Goal: Task Accomplishment & Management: Manage account settings

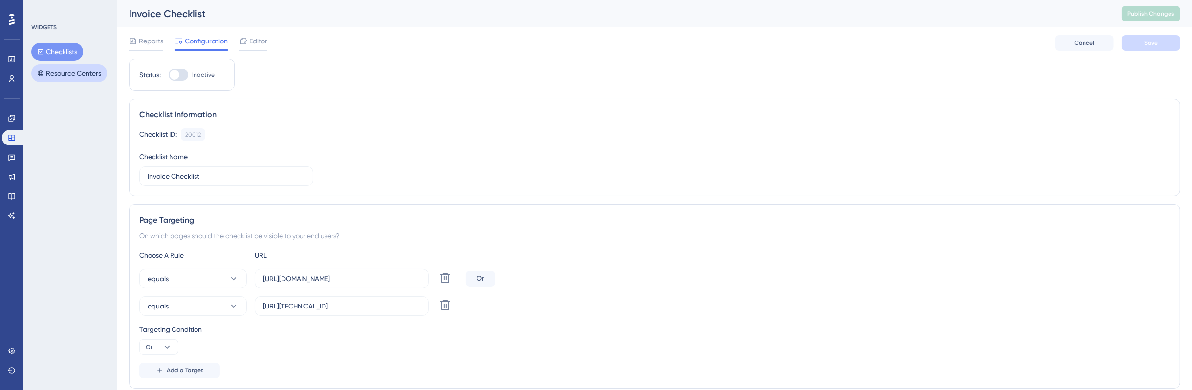
click at [69, 68] on button "Resource Centers" at bounding box center [69, 74] width 76 height 18
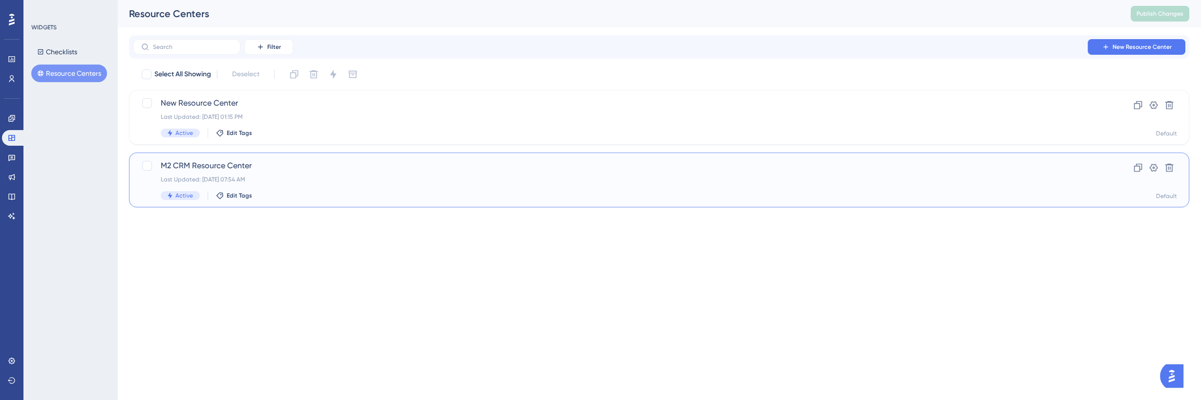
click at [325, 177] on div "Last Updated: [DATE] 07:54 AM" at bounding box center [620, 179] width 919 height 8
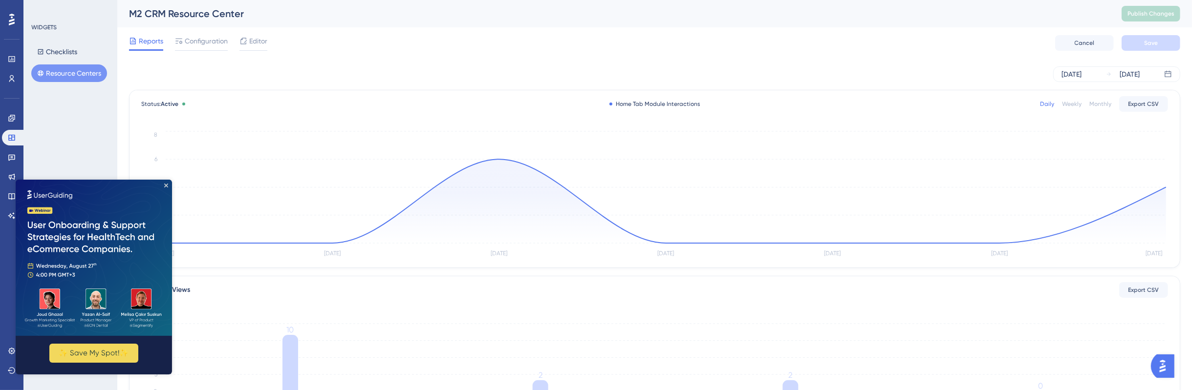
click at [168, 184] on img at bounding box center [94, 257] width 156 height 156
click at [259, 54] on div "Reports Configuration Editor Cancel Save" at bounding box center [654, 42] width 1051 height 31
click at [260, 48] on div "Editor" at bounding box center [253, 43] width 28 height 16
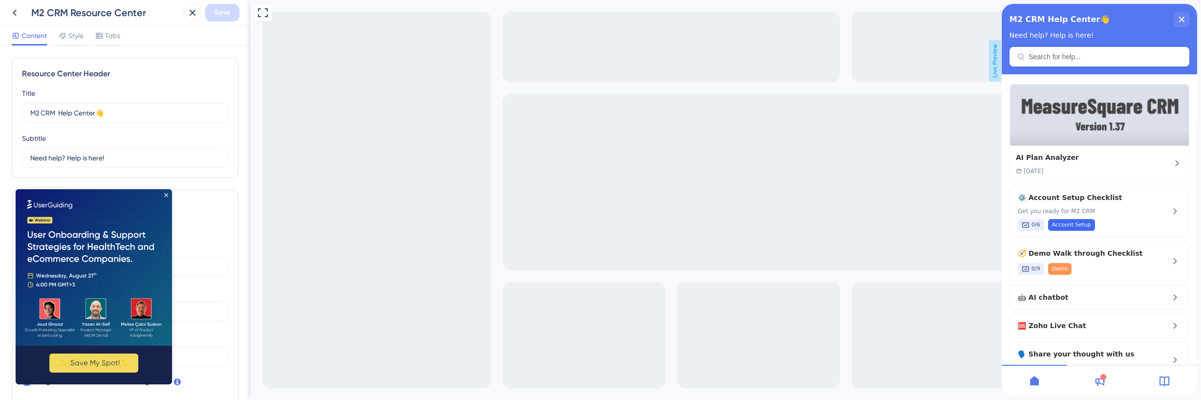
click at [169, 196] on img at bounding box center [94, 267] width 156 height 156
click at [167, 194] on icon "Close Preview" at bounding box center [166, 195] width 4 height 4
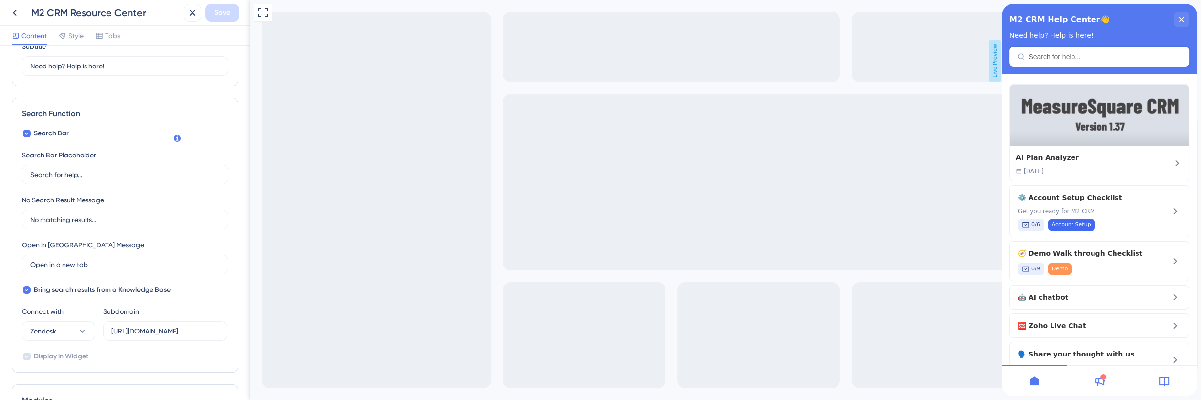
scroll to position [338, 0]
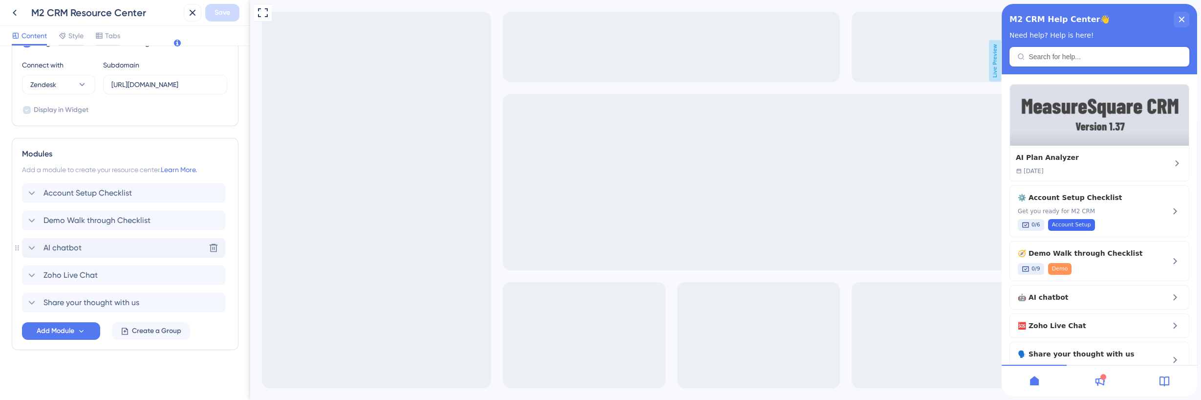
click at [140, 243] on div "AI chatbot Delete" at bounding box center [123, 248] width 203 height 20
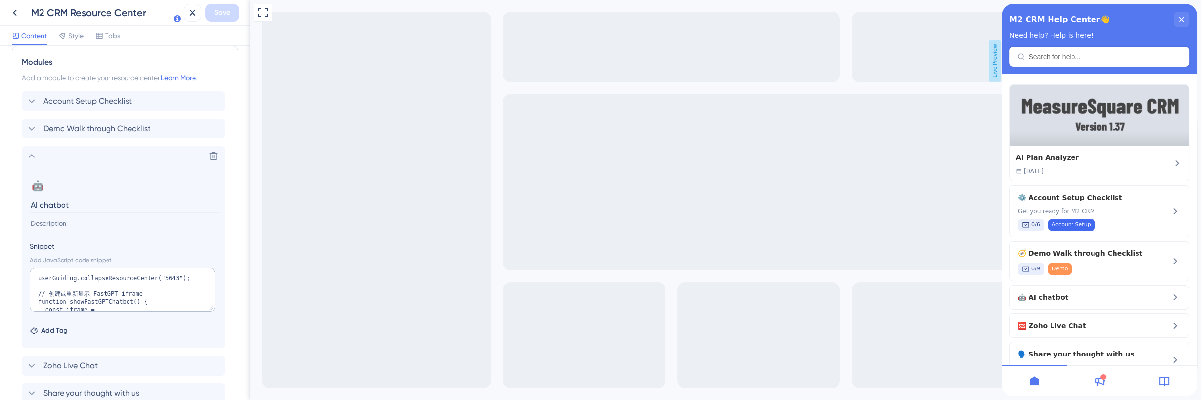
scroll to position [520, 0]
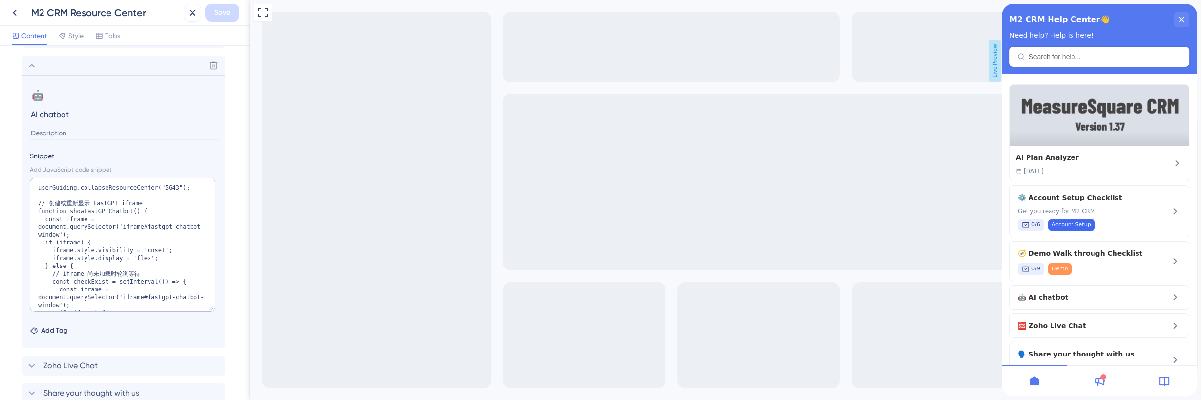
drag, startPoint x: 207, startPoint y: 217, endPoint x: 220, endPoint y: 324, distance: 106.8
click at [221, 325] on section "🤖 Change emoji Remove emoji AI chatbot Snippet Add JavaScript code snippet user…" at bounding box center [123, 211] width 203 height 273
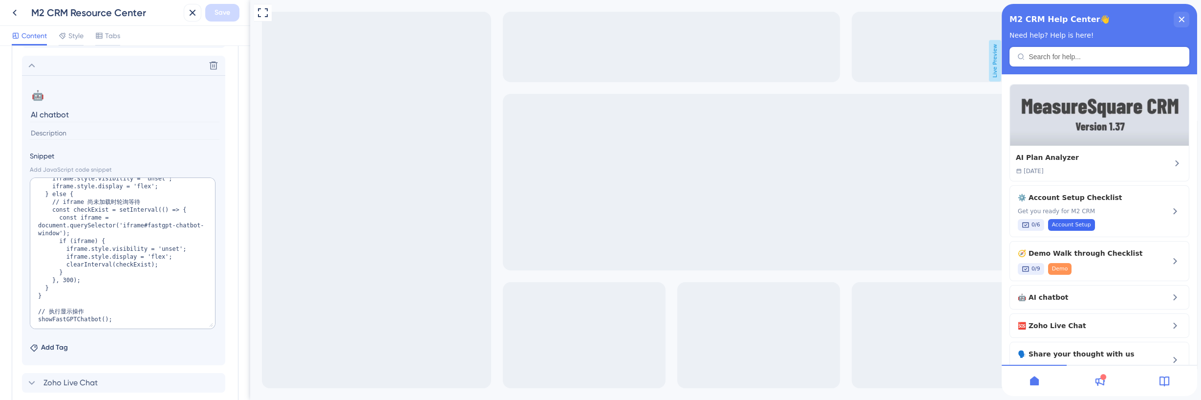
scroll to position [628, 0]
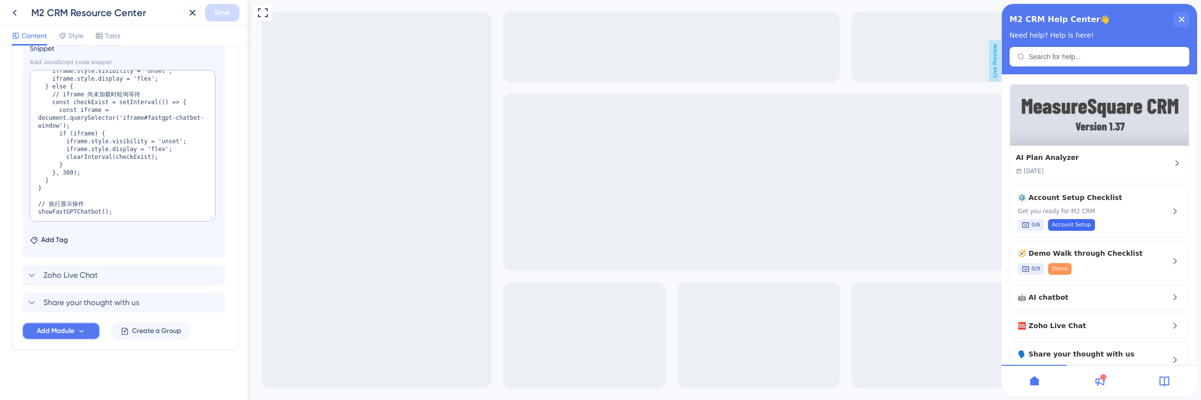
click at [86, 330] on icon at bounding box center [81, 331] width 8 height 8
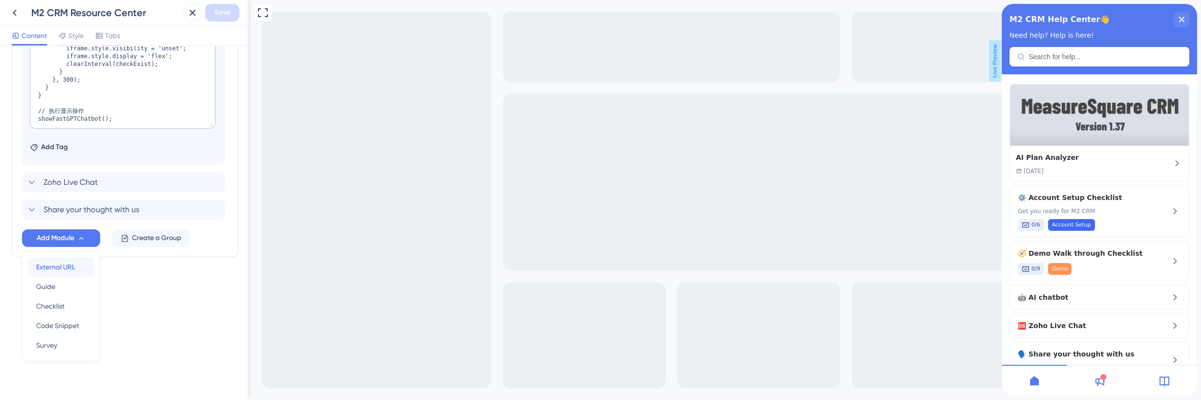
click at [83, 268] on div "External URL External URL" at bounding box center [61, 267] width 50 height 20
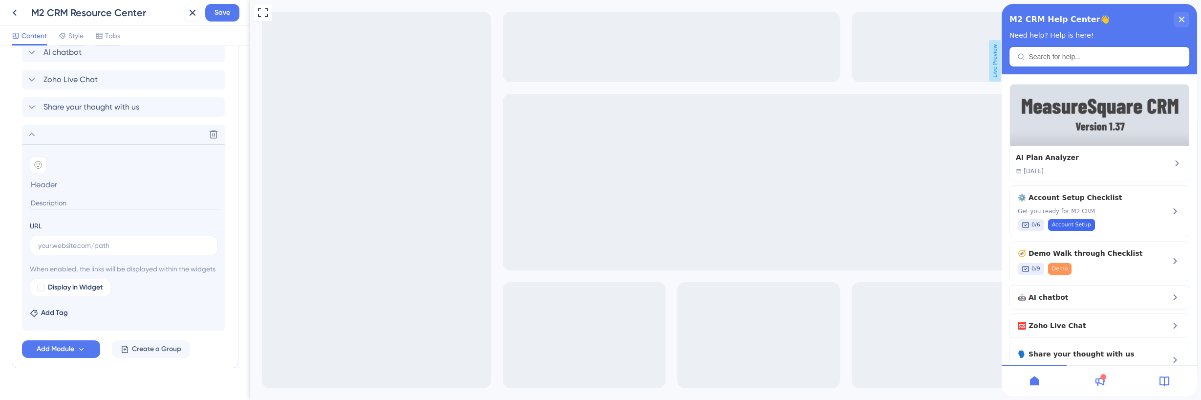
scroll to position [565, 0]
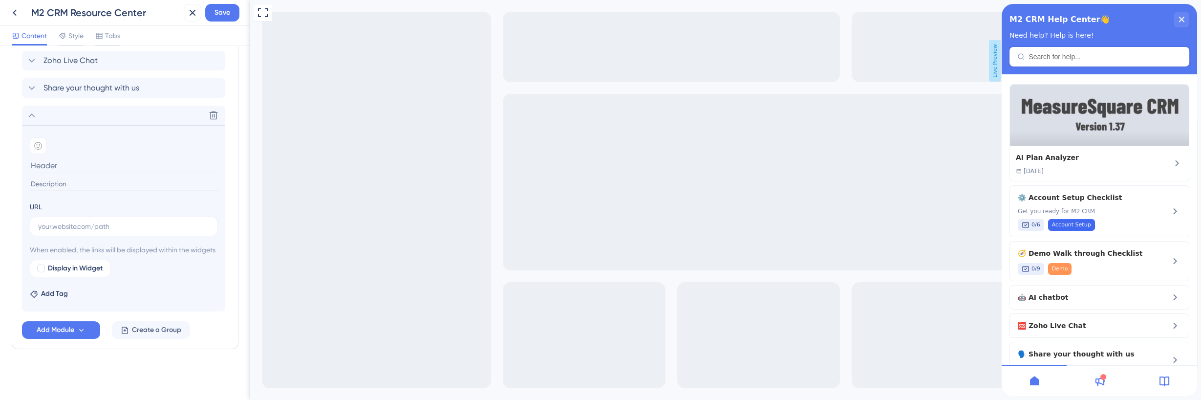
click at [61, 158] on input at bounding box center [125, 165] width 190 height 15
type input "AI Chatbot"
click at [42, 142] on icon at bounding box center [38, 146] width 8 height 8
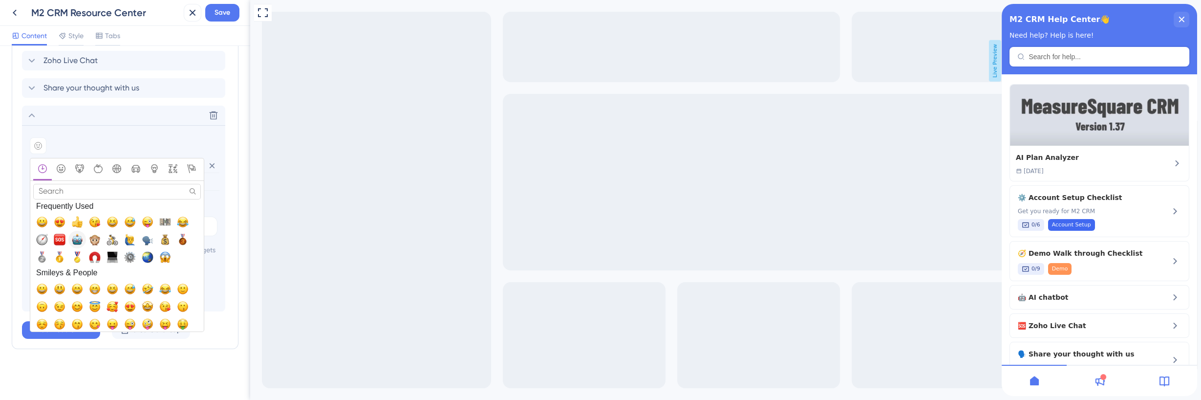
click at [83, 234] on span "🤖, robot_face" at bounding box center [77, 240] width 12 height 12
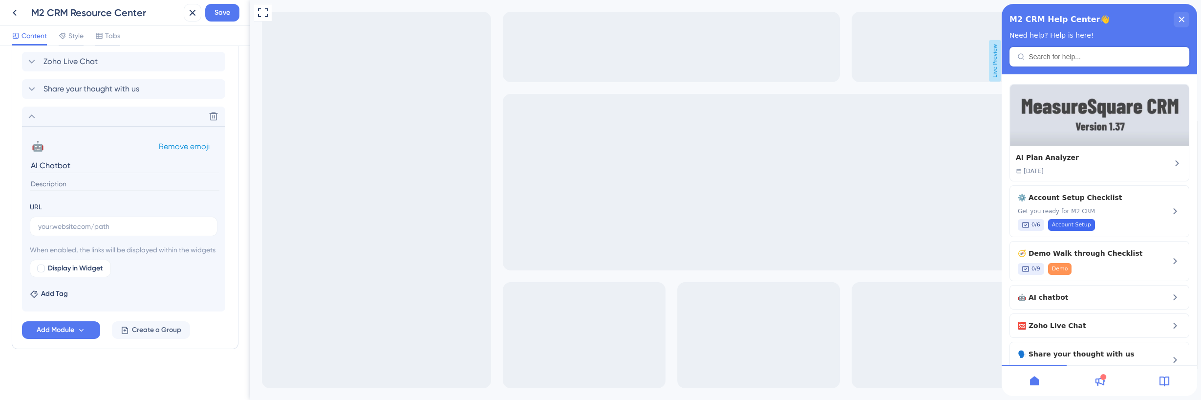
click at [54, 138] on div "🤖 Change emoji Remove emoji" at bounding box center [124, 146] width 188 height 16
click at [32, 138] on button "🤖" at bounding box center [38, 146] width 16 height 16
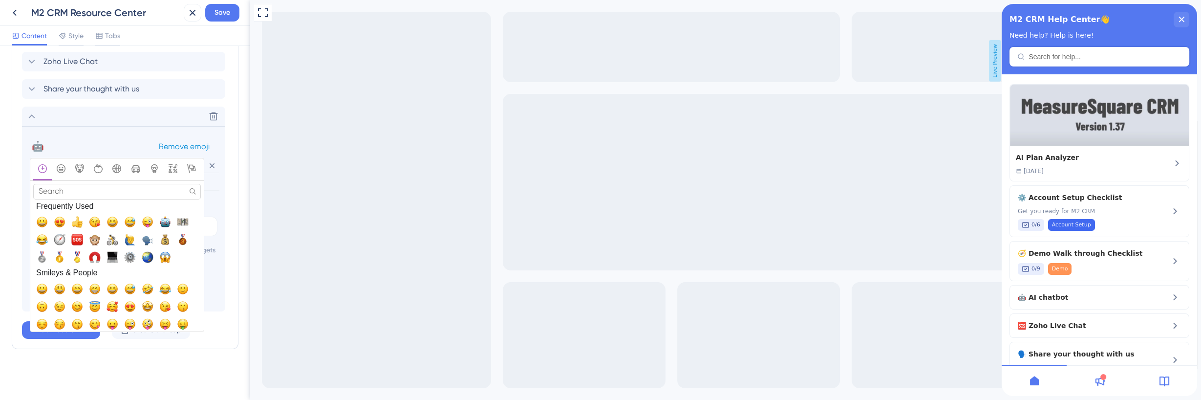
click at [130, 138] on div "🤖 Change emoji Remove emoji" at bounding box center [124, 146] width 188 height 16
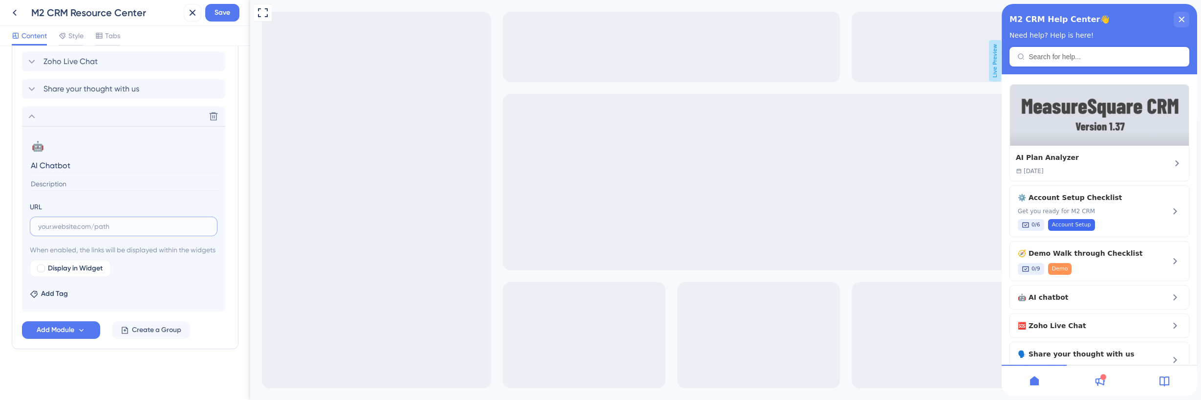
click at [88, 221] on input "text" at bounding box center [123, 226] width 171 height 11
paste input "https://cloud.fastgpt.io/chat/share?shareId=dyooheafk73us1zsbx3sdtqf"
type input "https://cloud.fastgpt.io/chat/share?shareId=dyooheafk73us1zsbx3sdtqf"
click at [101, 271] on span "Display in Widget" at bounding box center [75, 268] width 55 height 12
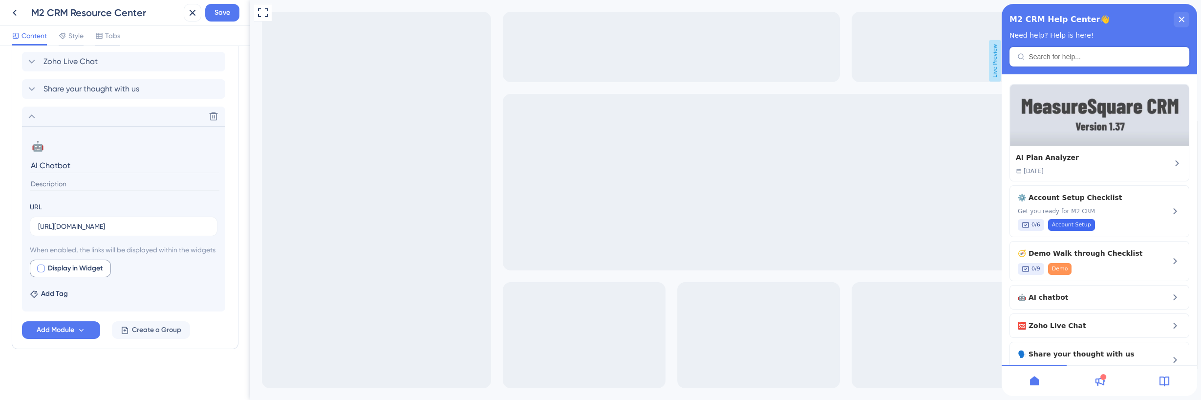
checkbox input "true"
click at [144, 270] on span "Preview" at bounding box center [149, 268] width 24 height 12
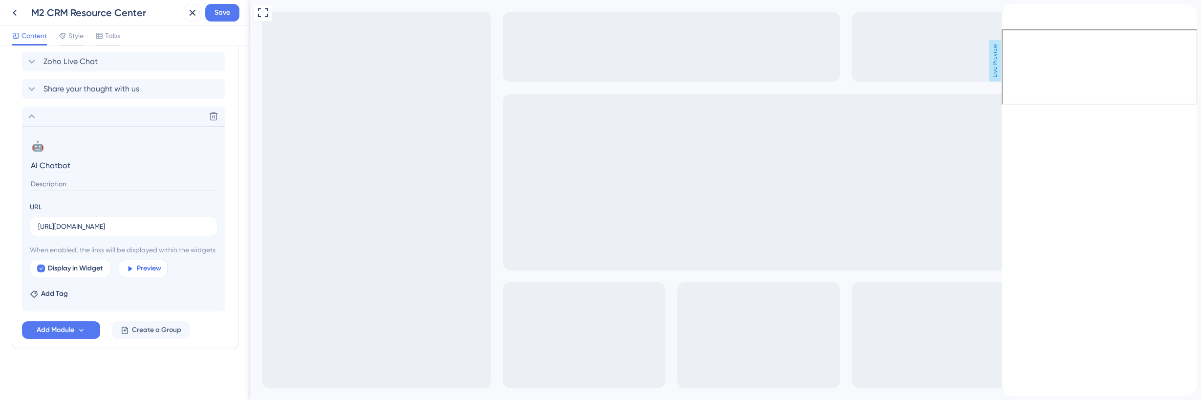
click at [144, 271] on span "Preview" at bounding box center [149, 268] width 24 height 12
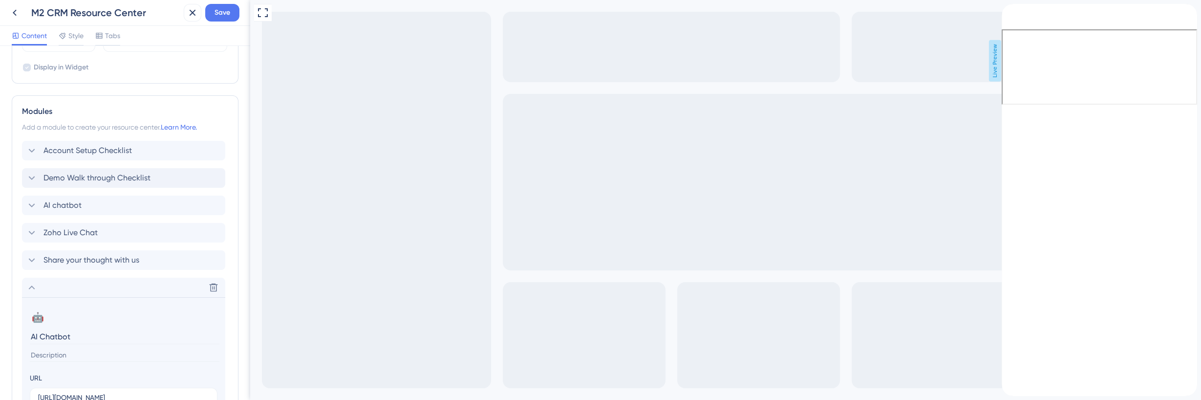
scroll to position [379, 0]
click at [227, 17] on span "Save" at bounding box center [223, 13] width 16 height 12
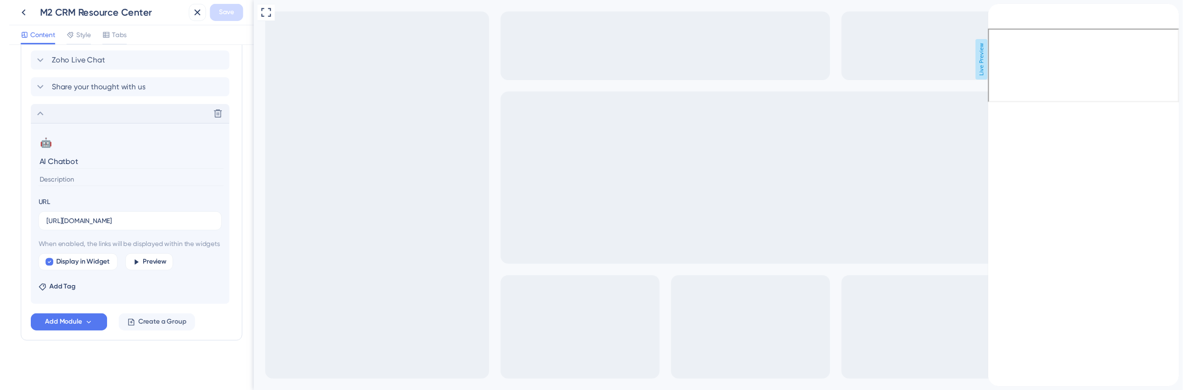
scroll to position [562, 0]
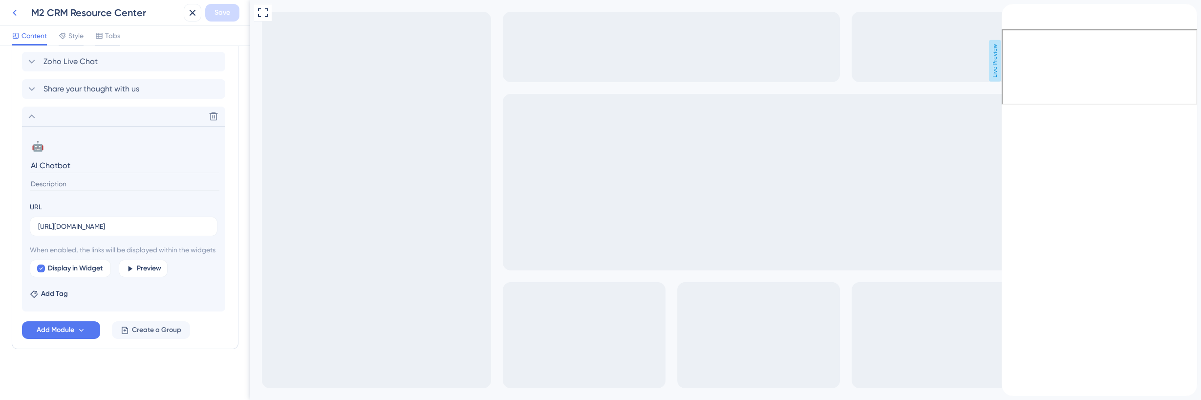
click at [12, 13] on icon at bounding box center [15, 13] width 12 height 12
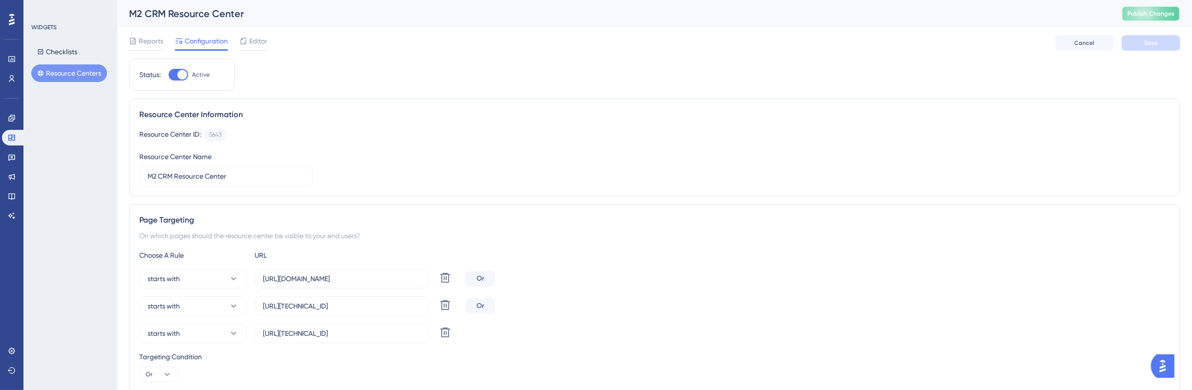
click at [1170, 10] on span "Publish Changes" at bounding box center [1150, 14] width 47 height 8
click at [250, 46] on span "Editor" at bounding box center [258, 41] width 18 height 12
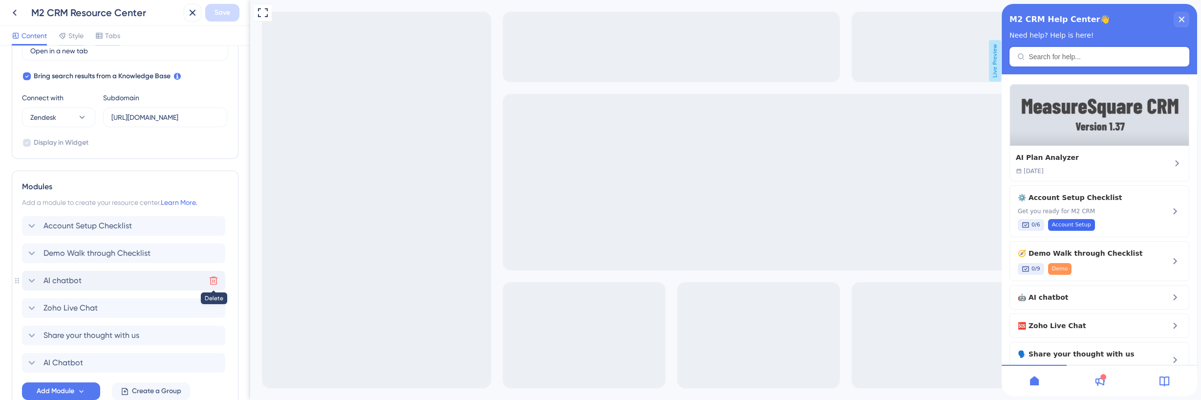
click at [209, 280] on icon at bounding box center [214, 281] width 10 height 10
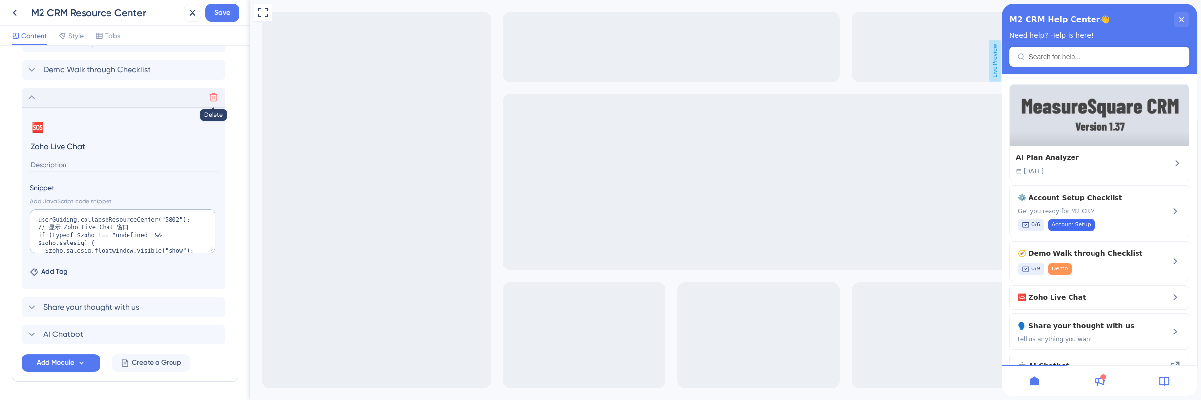
click at [216, 96] on icon at bounding box center [214, 97] width 10 height 10
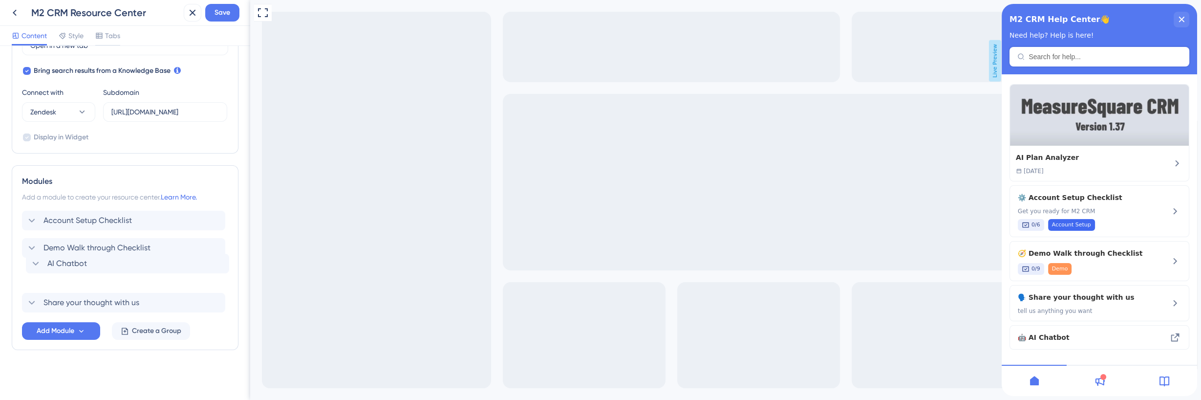
drag, startPoint x: 56, startPoint y: 302, endPoint x: 62, endPoint y: 261, distance: 41.0
click at [62, 261] on div "Account Setup Checklist Demo Walk through Checklist Share your thought with us …" at bounding box center [125, 262] width 206 height 102
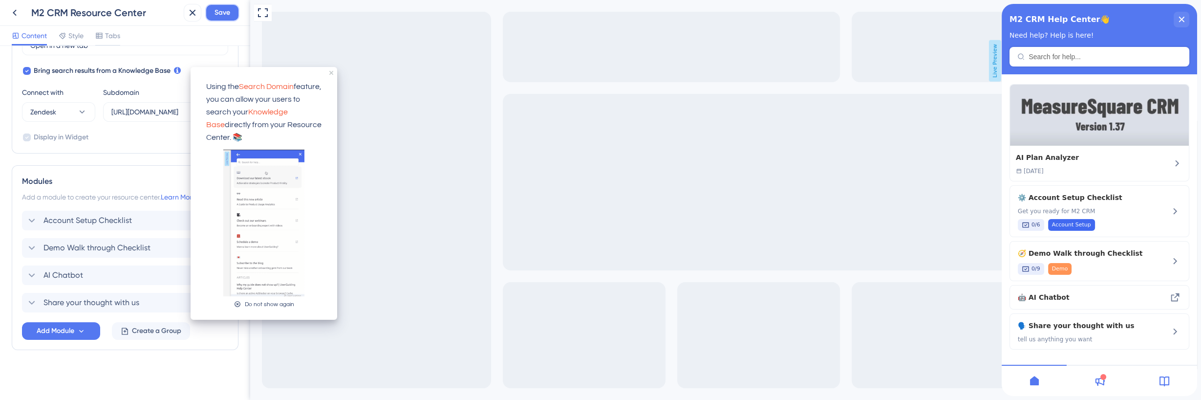
click at [218, 13] on span "Save" at bounding box center [223, 13] width 16 height 12
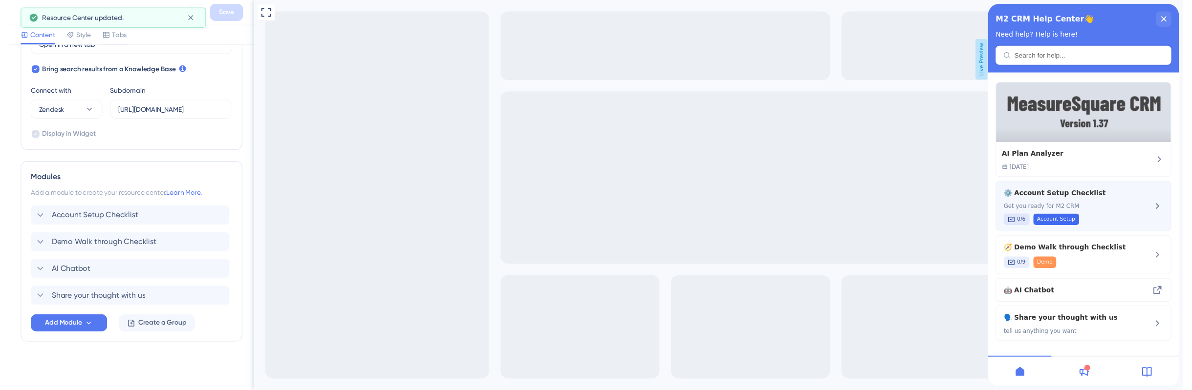
scroll to position [0, 0]
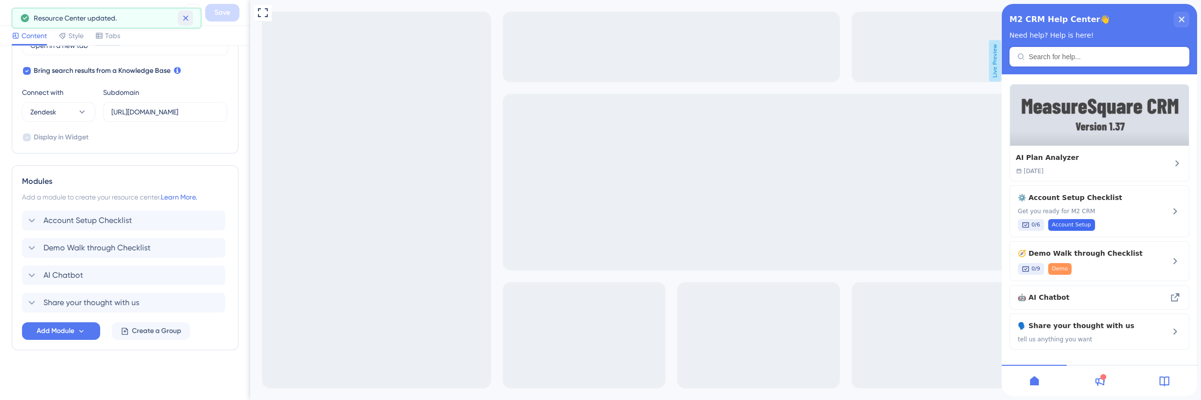
click at [187, 19] on icon at bounding box center [185, 18] width 5 height 5
click at [6, 14] on button at bounding box center [15, 13] width 18 height 18
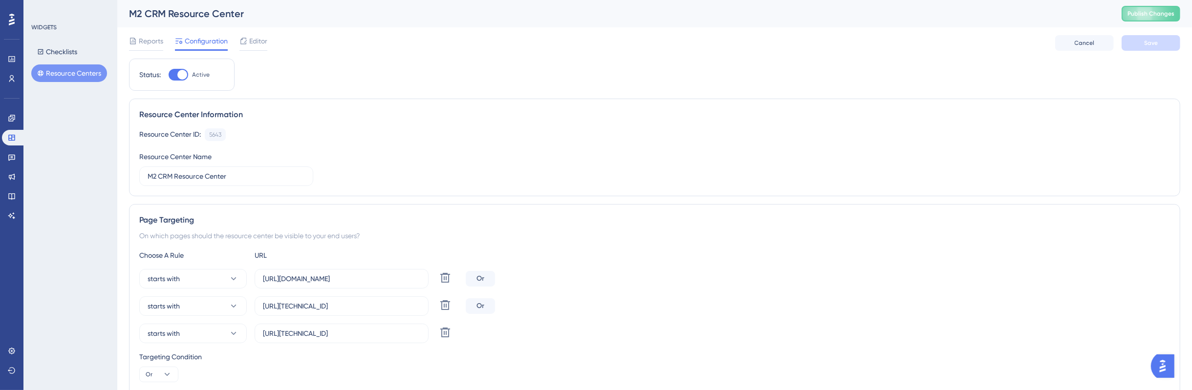
click at [1161, 26] on div "M2 CRM Resource Center Publish Changes" at bounding box center [654, 13] width 1075 height 27
click at [1161, 19] on button "Publish Changes" at bounding box center [1151, 14] width 59 height 16
click at [20, 76] on link at bounding box center [12, 79] width 20 height 16
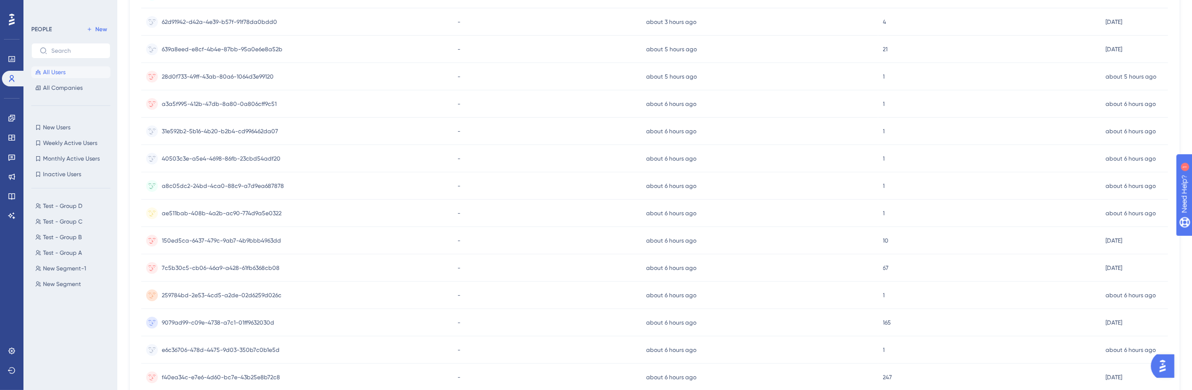
scroll to position [394, 0]
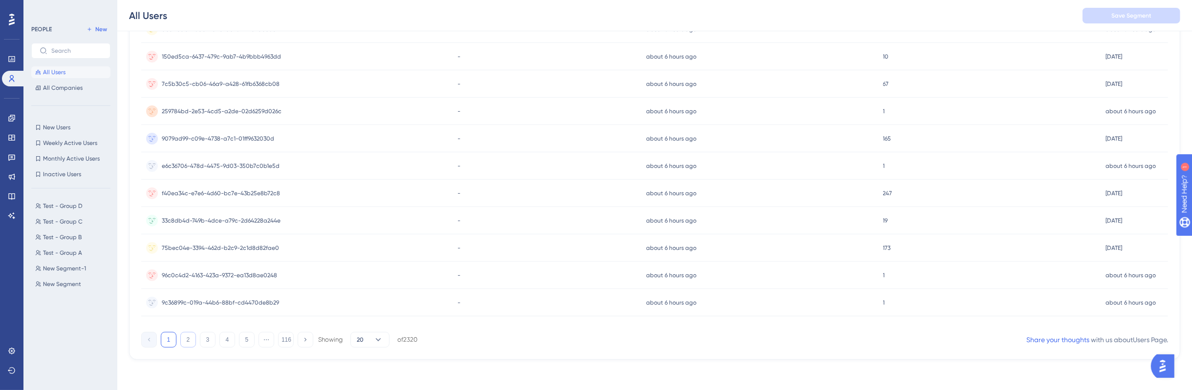
click at [182, 340] on button "2" at bounding box center [188, 340] width 16 height 16
click at [205, 342] on button "3" at bounding box center [208, 340] width 16 height 16
click at [228, 348] on div "2320 people out of 2320 people Export CSV Available Attributes (16) User ID Ema…" at bounding box center [654, 36] width 1051 height 648
click at [230, 342] on button "4" at bounding box center [227, 340] width 16 height 16
click at [166, 334] on button "1" at bounding box center [169, 340] width 16 height 16
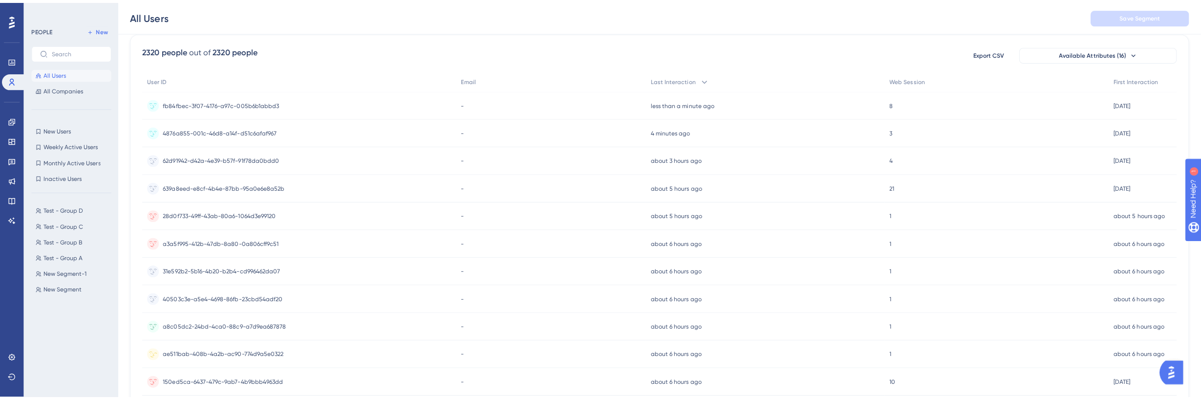
scroll to position [0, 0]
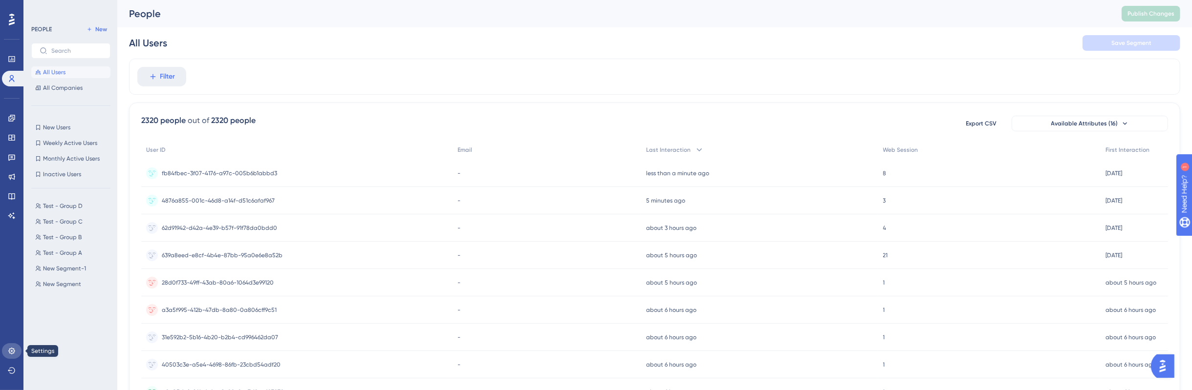
click at [18, 352] on link at bounding box center [12, 352] width 20 height 16
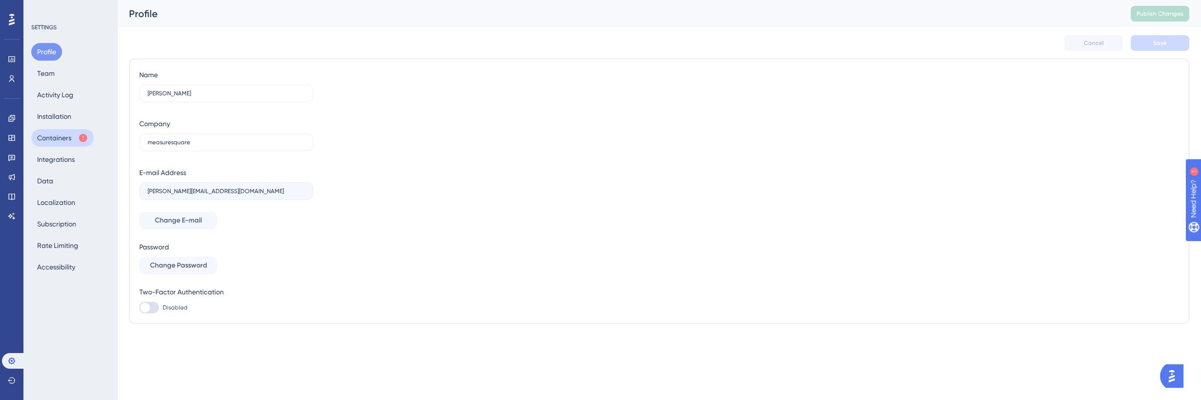
click at [66, 134] on button "Containers" at bounding box center [62, 138] width 63 height 18
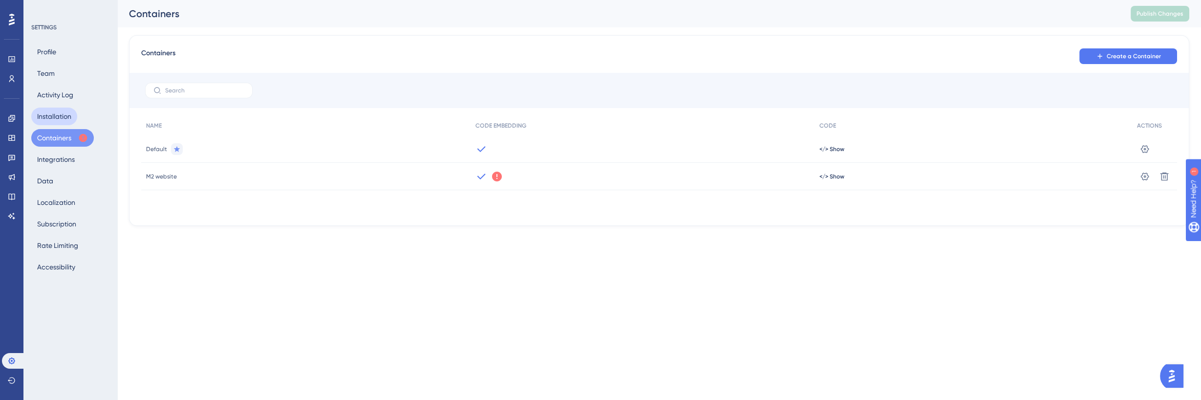
click at [52, 119] on button "Installation" at bounding box center [54, 117] width 46 height 18
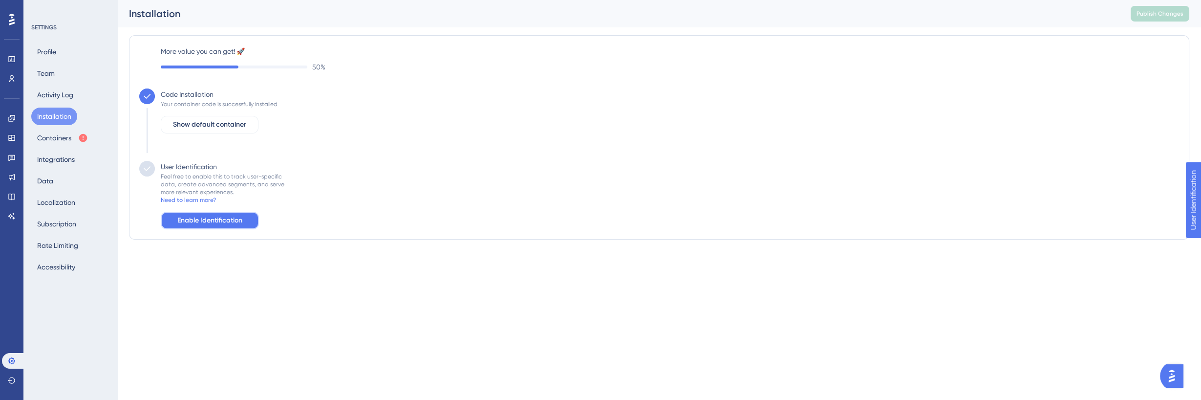
click at [220, 227] on button "Enable Identification" at bounding box center [210, 221] width 98 height 18
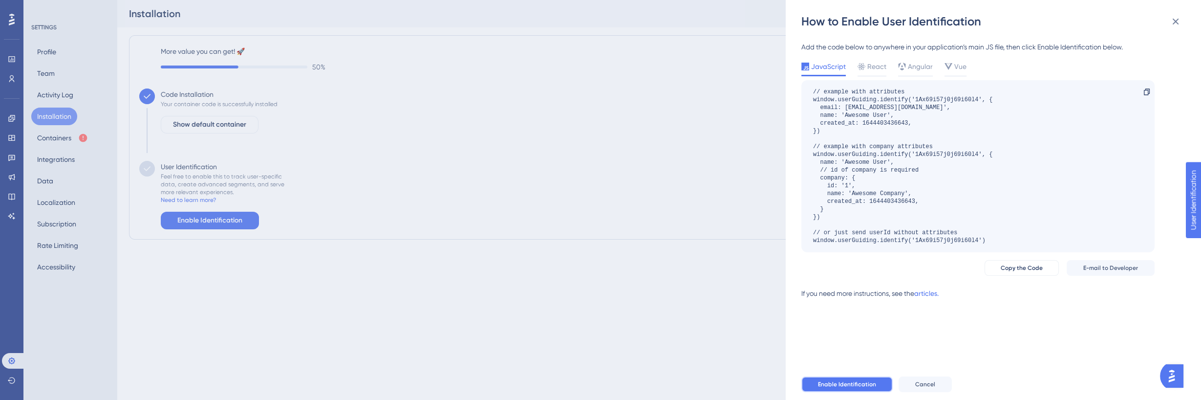
click at [857, 381] on span "Enable Identification" at bounding box center [847, 384] width 58 height 8
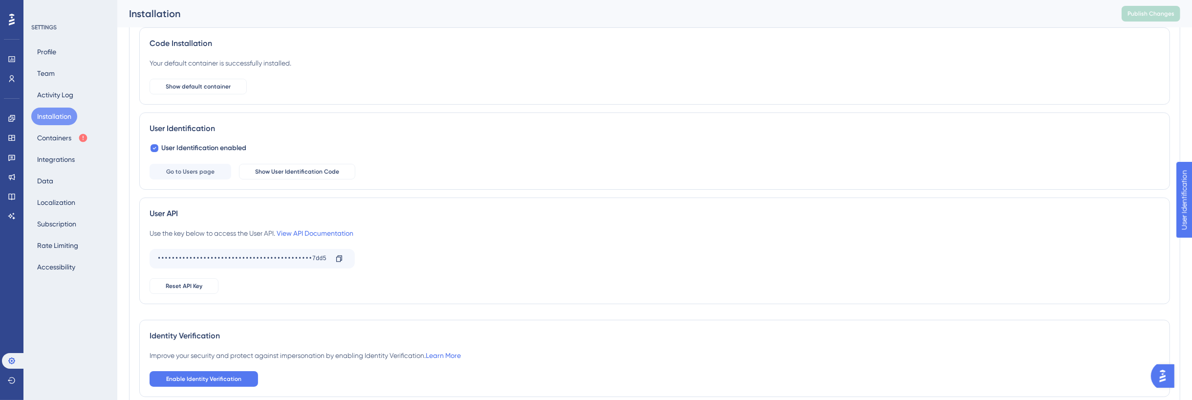
scroll to position [113, 0]
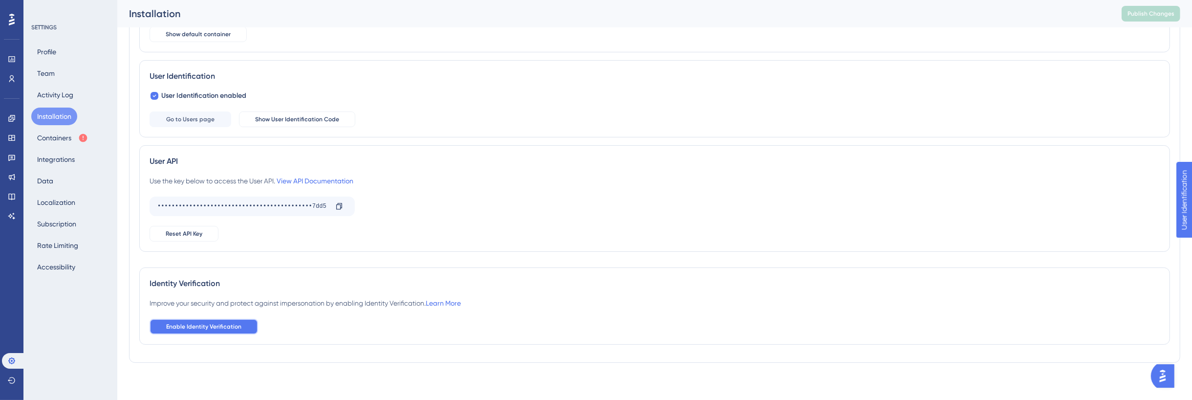
click at [238, 329] on button "Enable Identity Verification" at bounding box center [204, 327] width 108 height 16
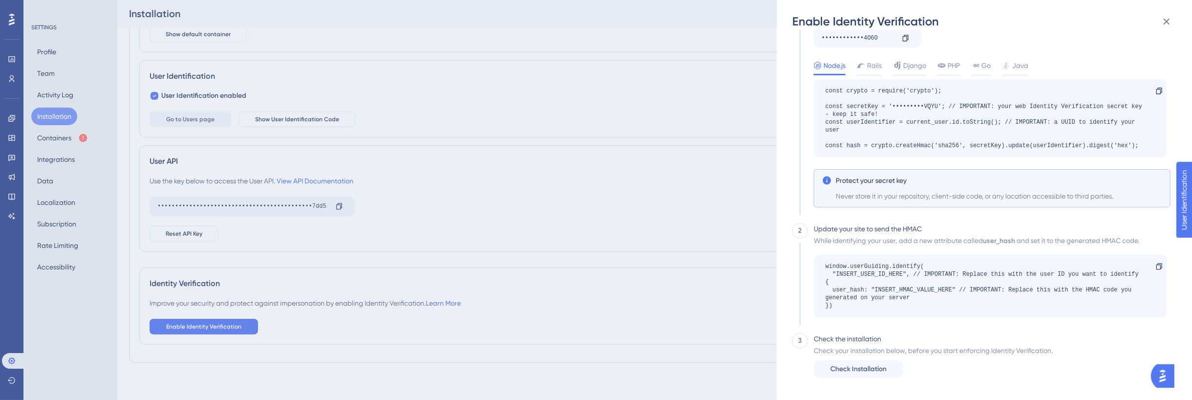
scroll to position [84, 0]
click at [881, 367] on span "Check Installation" at bounding box center [858, 369] width 56 height 12
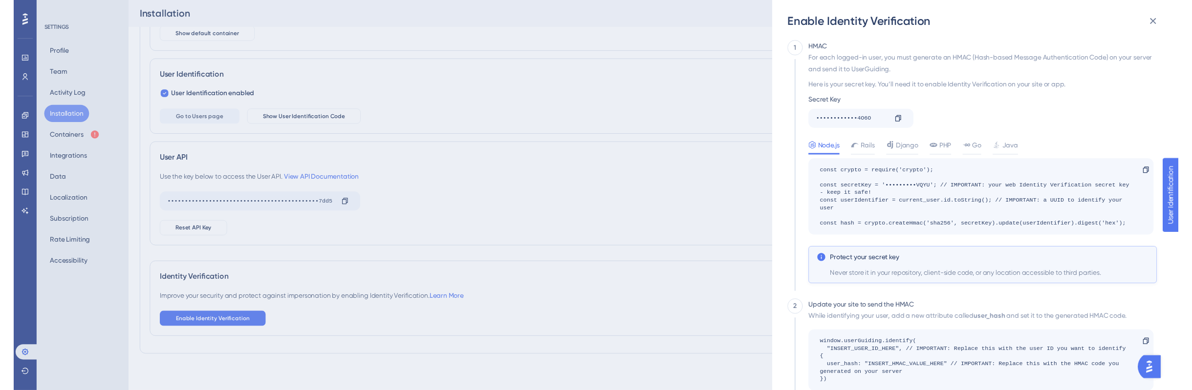
scroll to position [0, 0]
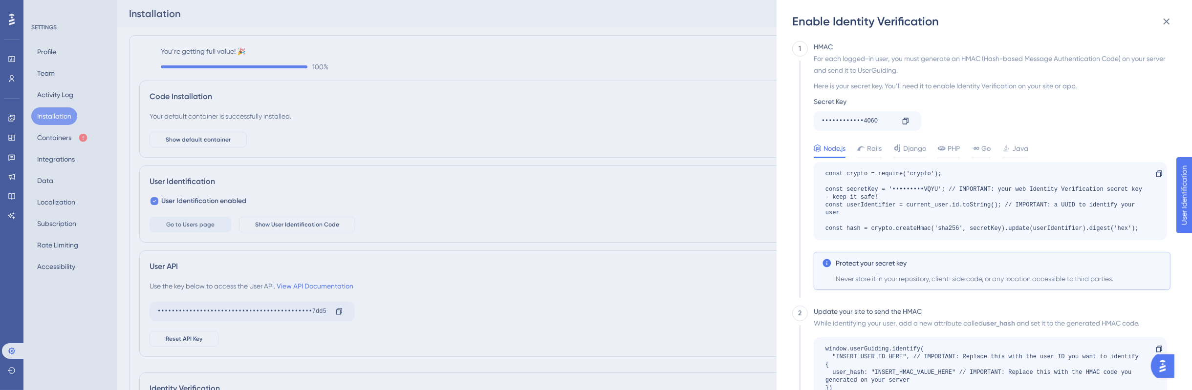
click at [627, 259] on div "Enable Identity Verification 1 HMAC For each logged-in user, you must generate …" at bounding box center [596, 195] width 1192 height 390
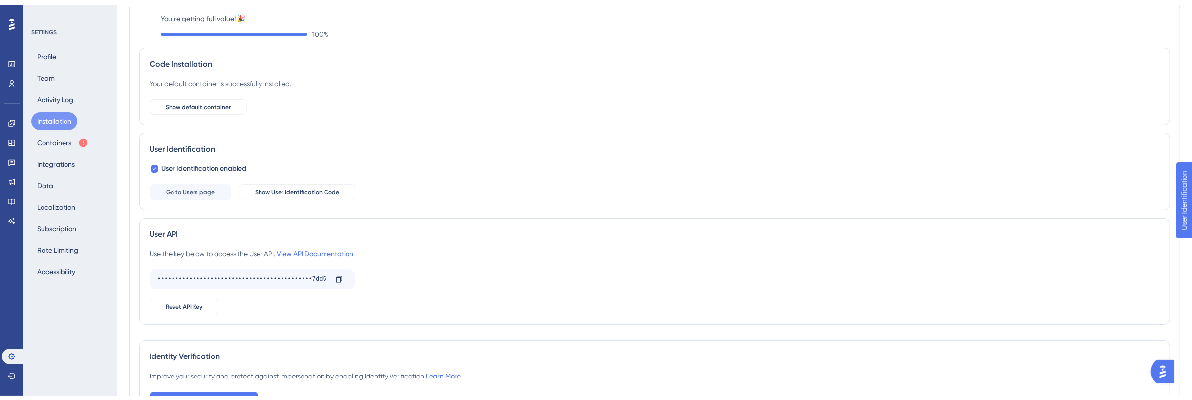
scroll to position [113, 0]
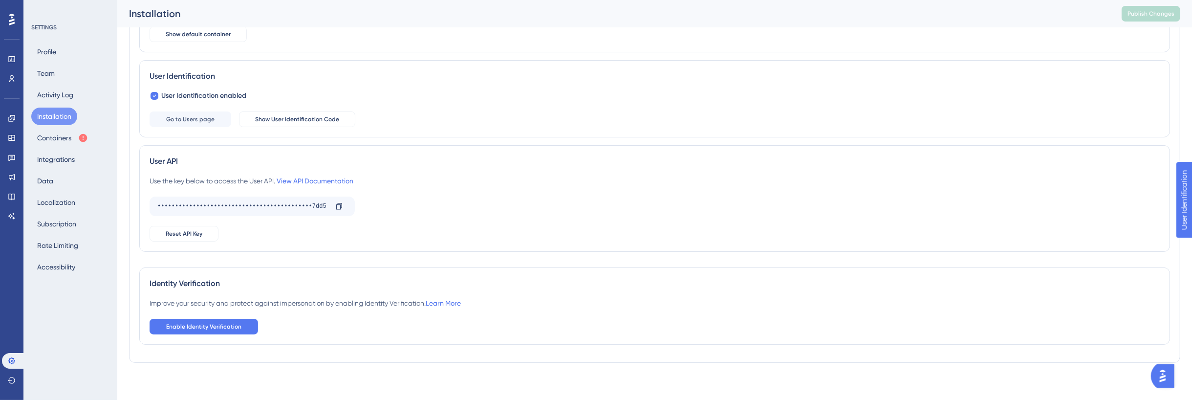
click at [453, 305] on div "Improve your security and protect against impersonation by enabling Identity Ve…" at bounding box center [305, 303] width 311 height 12
click at [454, 303] on link "Learn More" at bounding box center [443, 303] width 35 height 8
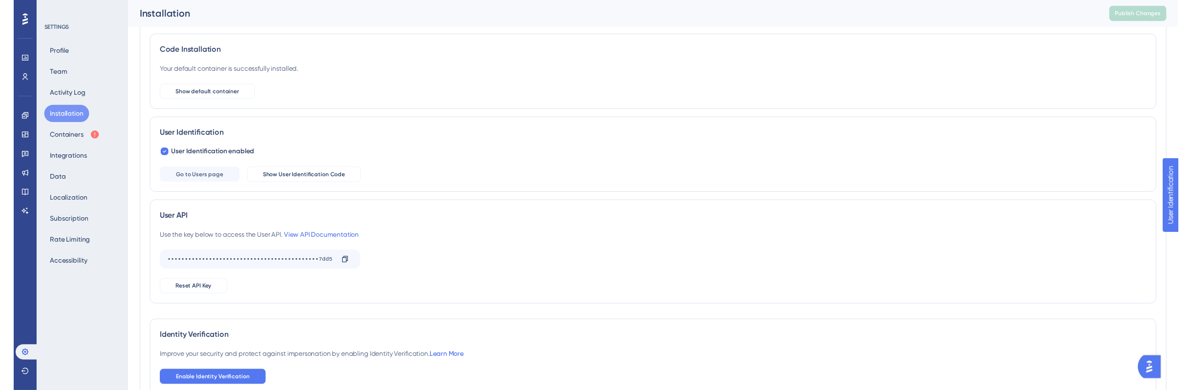
scroll to position [0, 0]
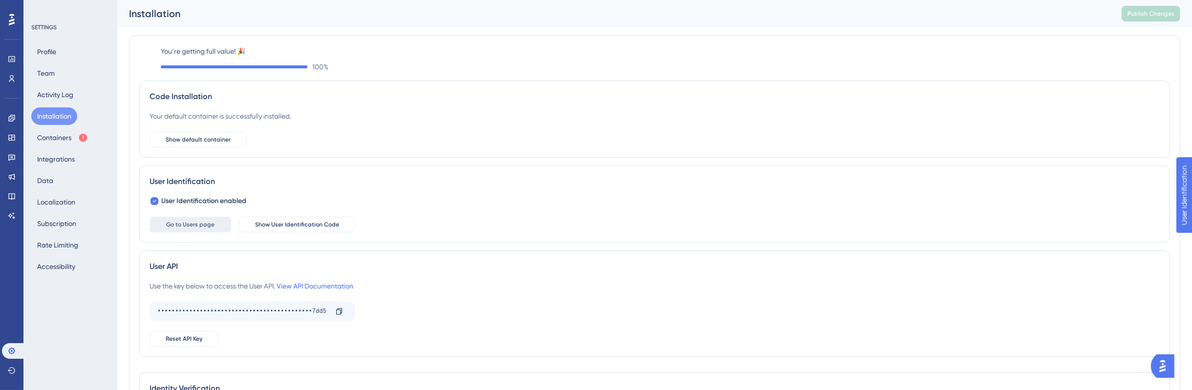
click at [200, 222] on span "Go to Users page" at bounding box center [190, 225] width 48 height 8
click at [204, 226] on span "Go to Users page" at bounding box center [190, 225] width 48 height 8
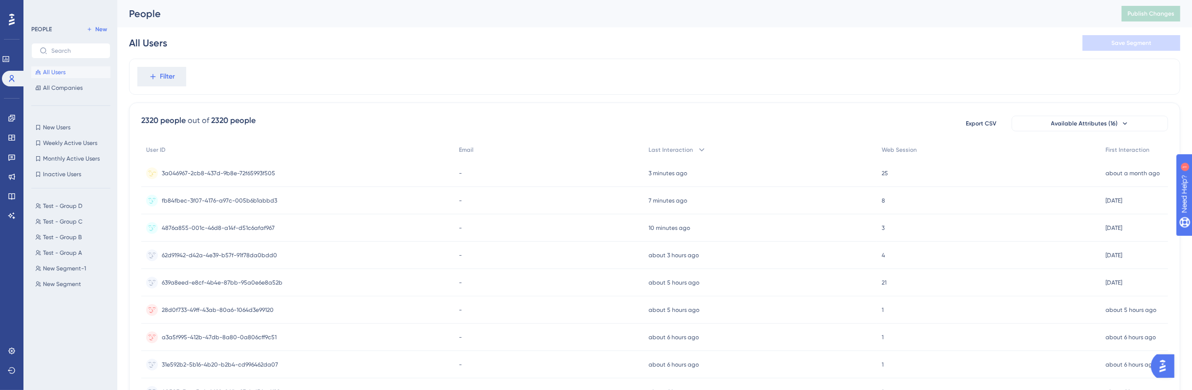
click at [384, 168] on div "3a046967-2cb8-437d-9b8e-72f65993f505 3a046967-2cb8-437d-9b8e-72f65993f505" at bounding box center [297, 173] width 313 height 27
click at [9, 353] on icon at bounding box center [11, 351] width 6 height 6
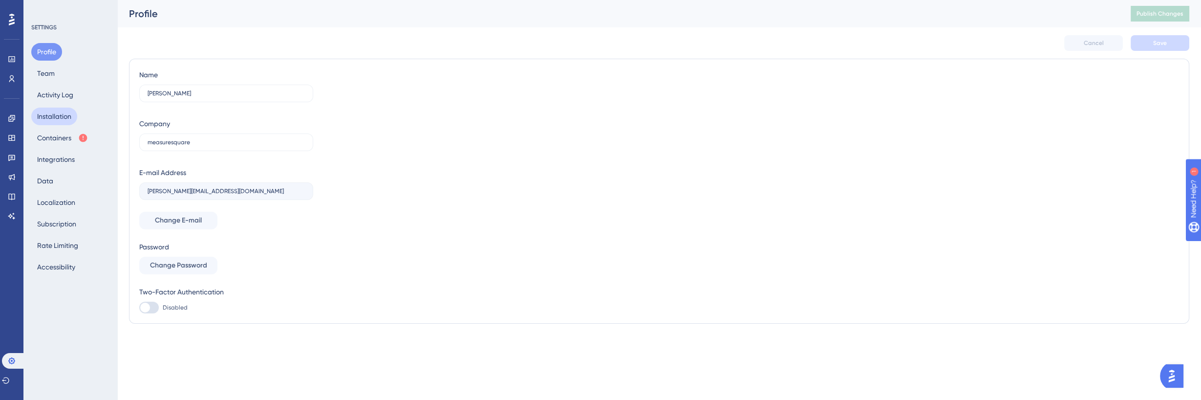
click at [60, 115] on button "Installation" at bounding box center [54, 117] width 46 height 18
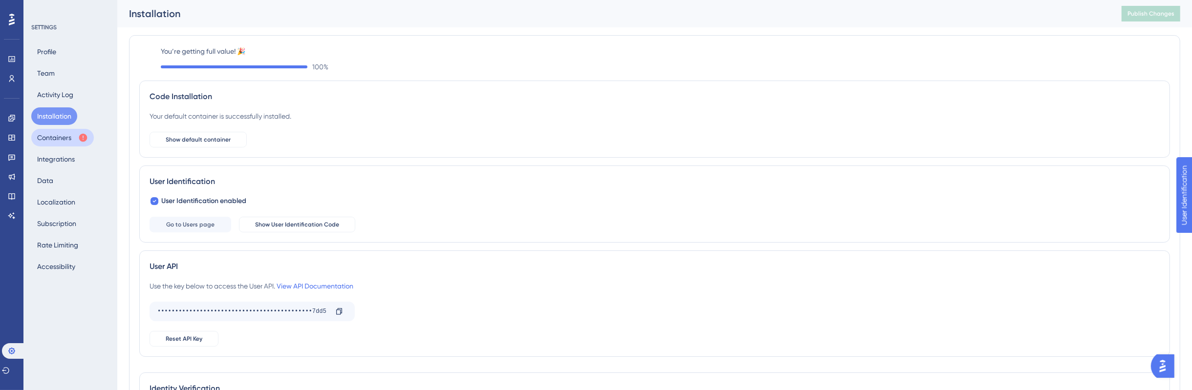
click at [67, 141] on button "Containers" at bounding box center [62, 138] width 63 height 18
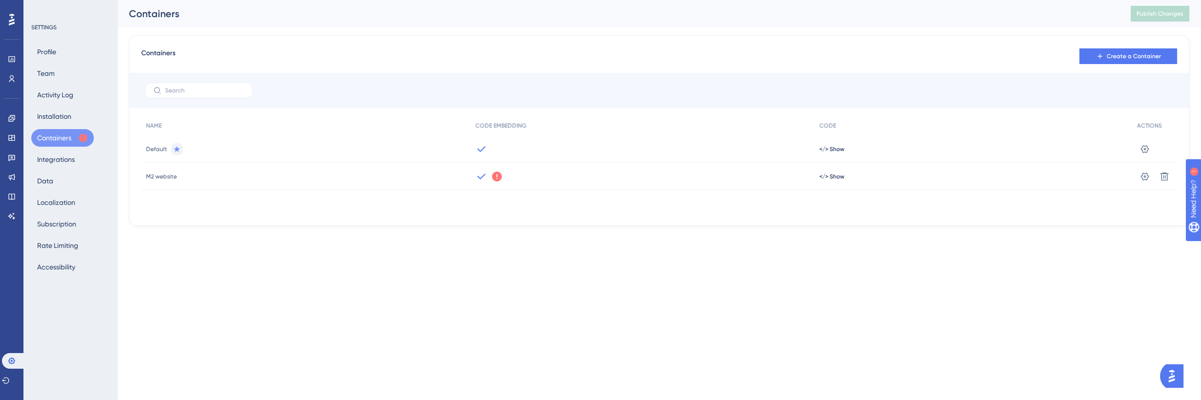
click at [329, 157] on div "Default" at bounding box center [305, 148] width 329 height 27
click at [1141, 149] on icon at bounding box center [1145, 149] width 10 height 10
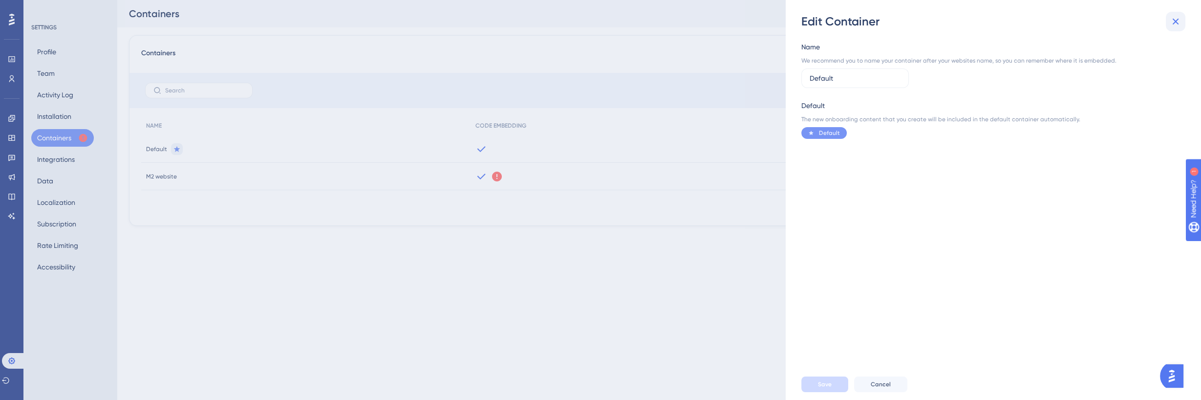
click at [1174, 24] on icon at bounding box center [1176, 22] width 12 height 12
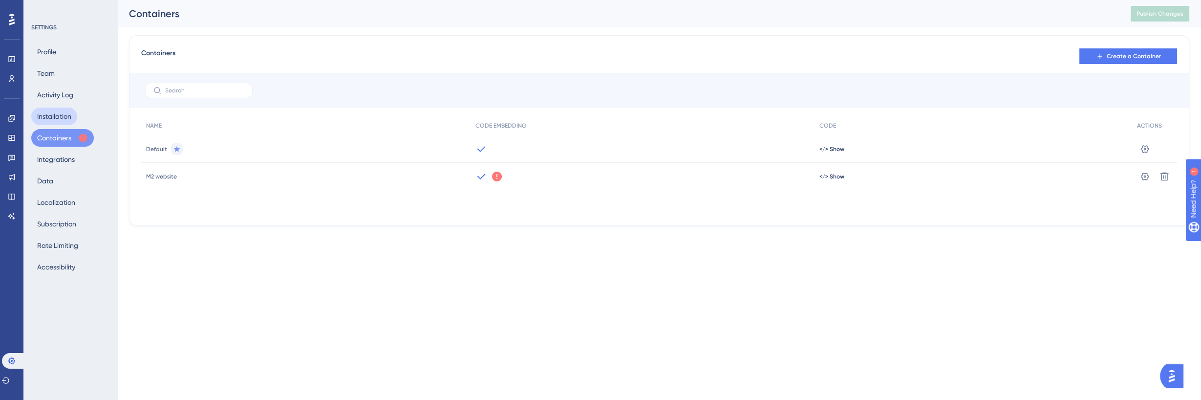
click at [74, 120] on button "Installation" at bounding box center [54, 117] width 46 height 18
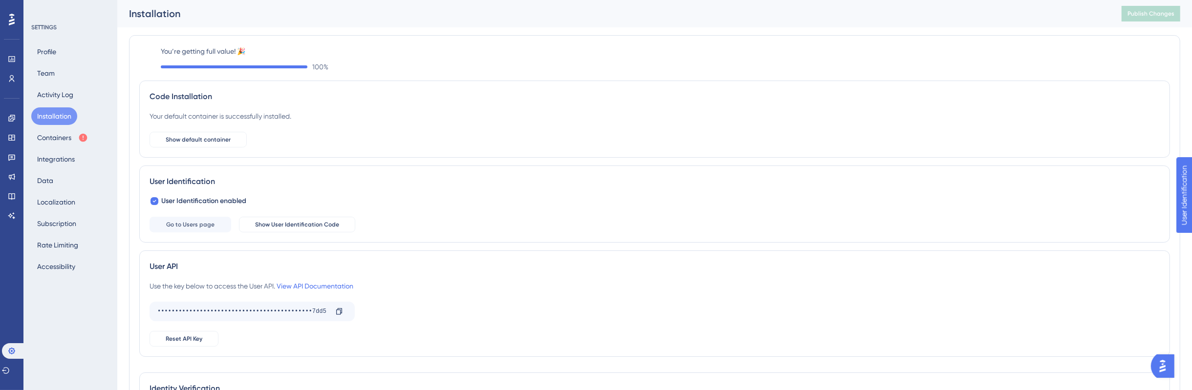
click at [270, 75] on div "You’re getting full value! 🎉 100 % Code Installation Your default container is …" at bounding box center [654, 251] width 1031 height 412
click at [210, 146] on button "Show default container" at bounding box center [198, 140] width 97 height 16
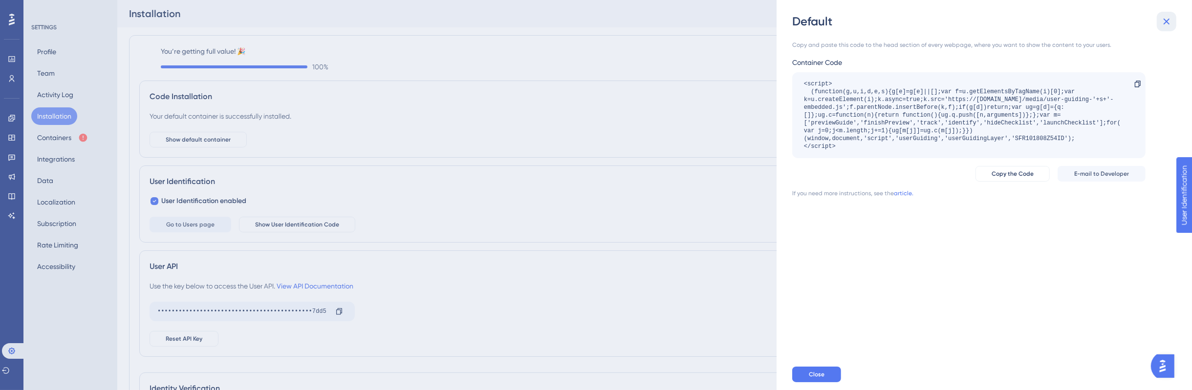
click at [1175, 21] on button at bounding box center [1167, 22] width 20 height 20
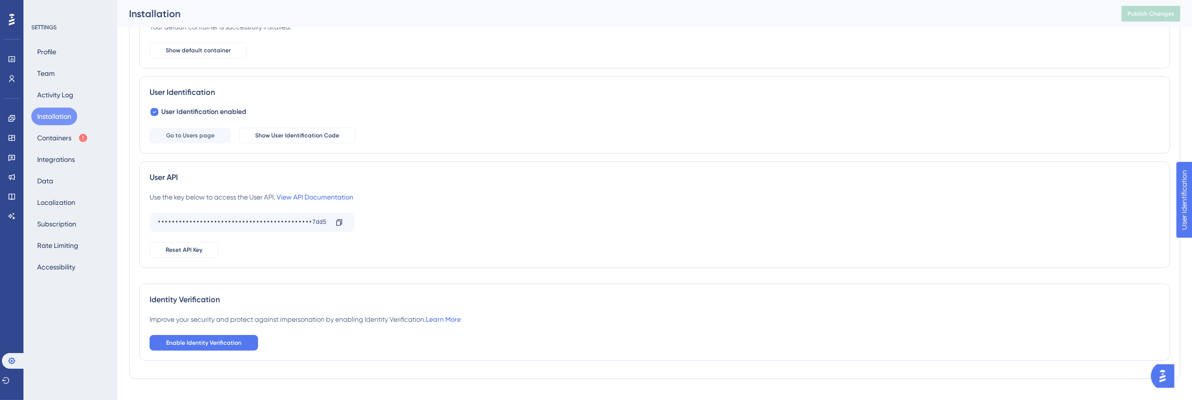
scroll to position [113, 0]
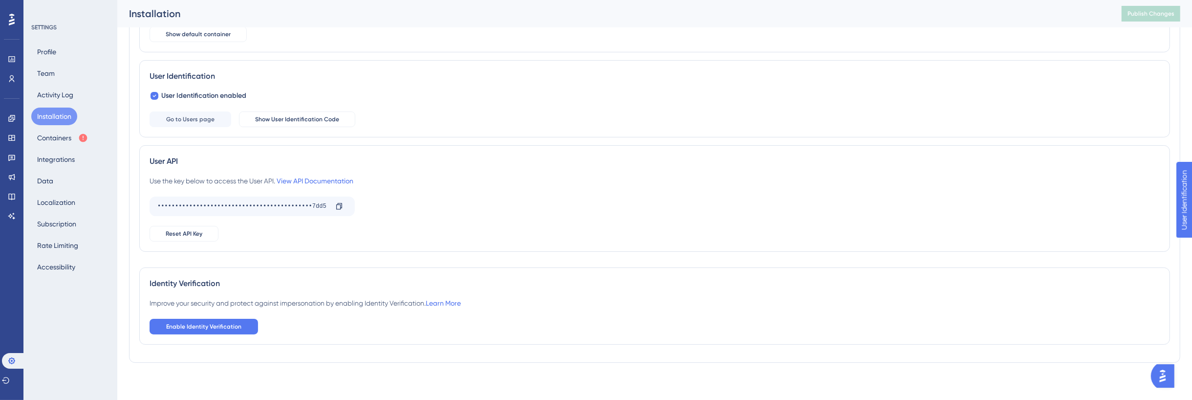
click at [201, 313] on div "Improve your security and protect against impersonation by enabling Identity Ve…" at bounding box center [655, 315] width 1010 height 37
click at [208, 323] on span "Enable Identity Verification" at bounding box center [203, 327] width 75 height 8
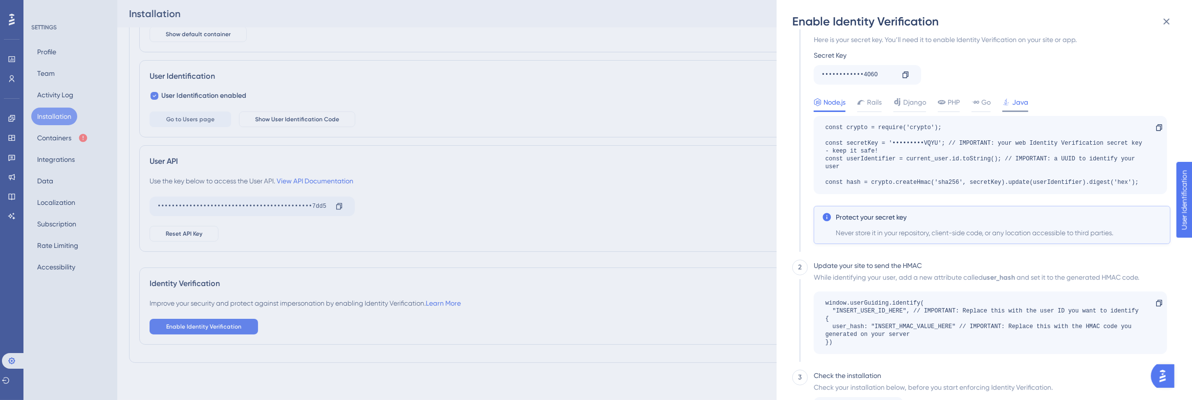
scroll to position [0, 0]
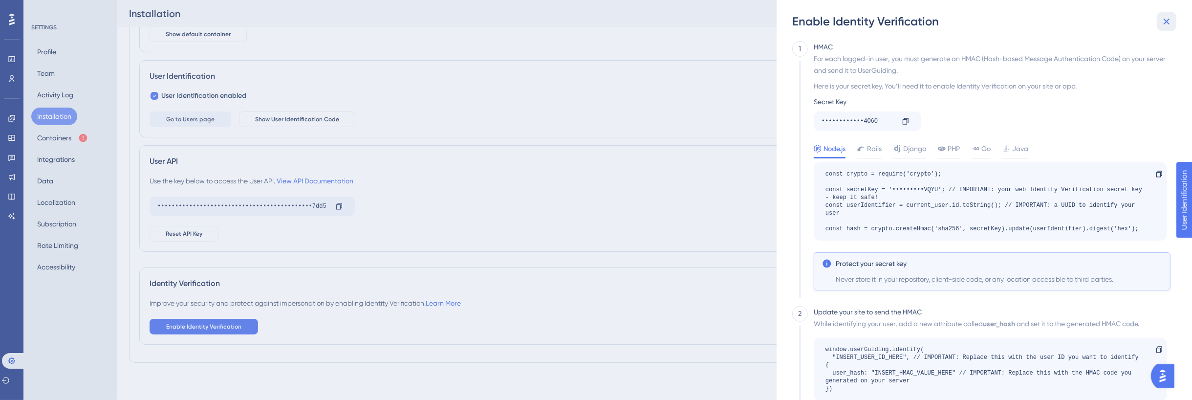
click at [1166, 21] on icon at bounding box center [1167, 22] width 12 height 12
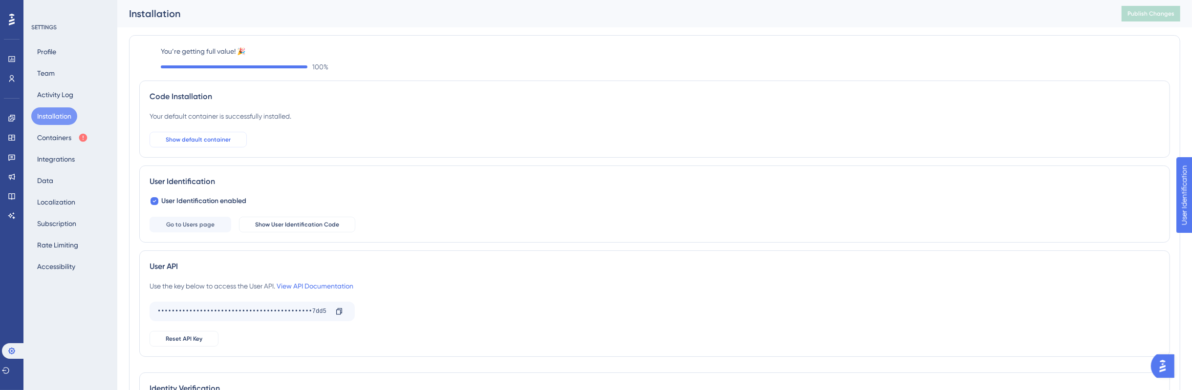
click at [195, 147] on button "Show default container" at bounding box center [198, 140] width 97 height 16
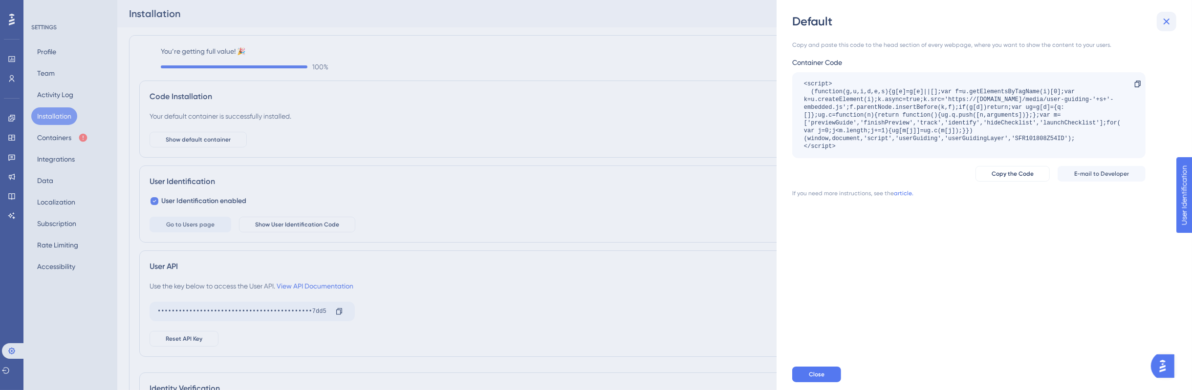
click at [1161, 23] on icon at bounding box center [1167, 22] width 12 height 12
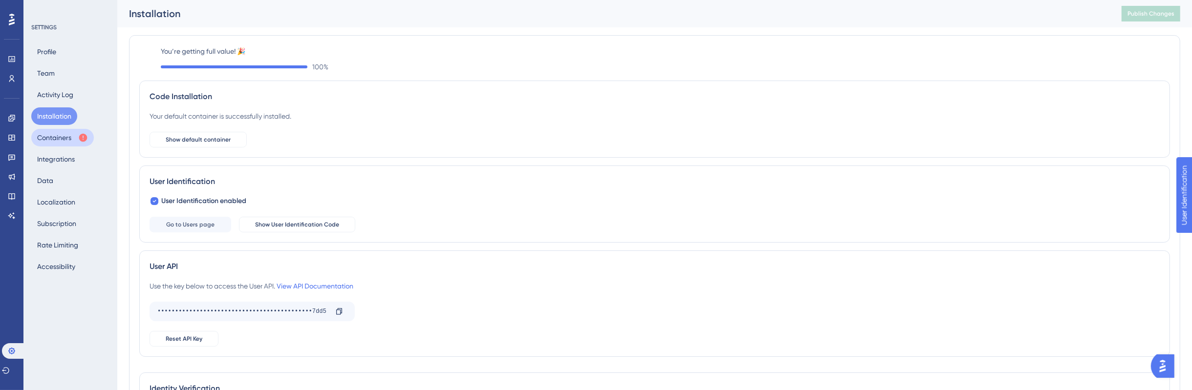
click at [69, 134] on button "Containers" at bounding box center [62, 138] width 63 height 18
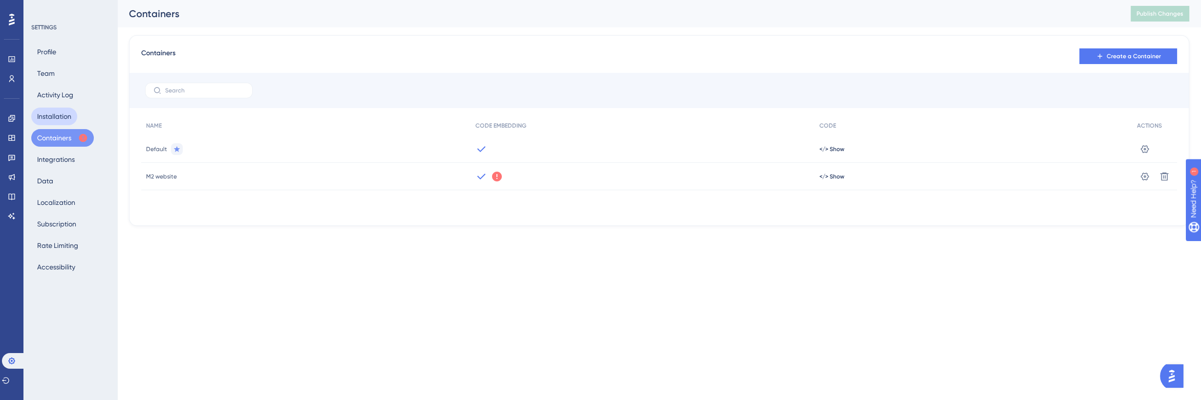
click at [60, 108] on button "Installation" at bounding box center [54, 117] width 46 height 18
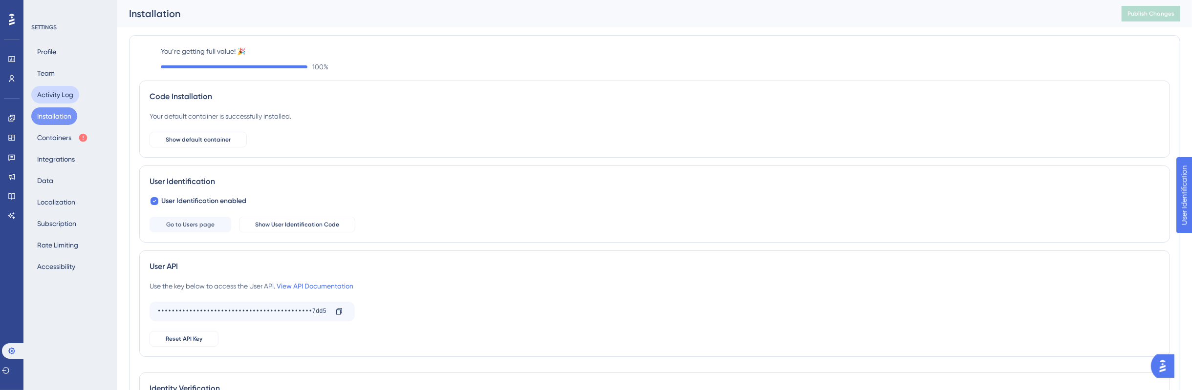
click at [55, 94] on button "Activity Log" at bounding box center [55, 95] width 48 height 18
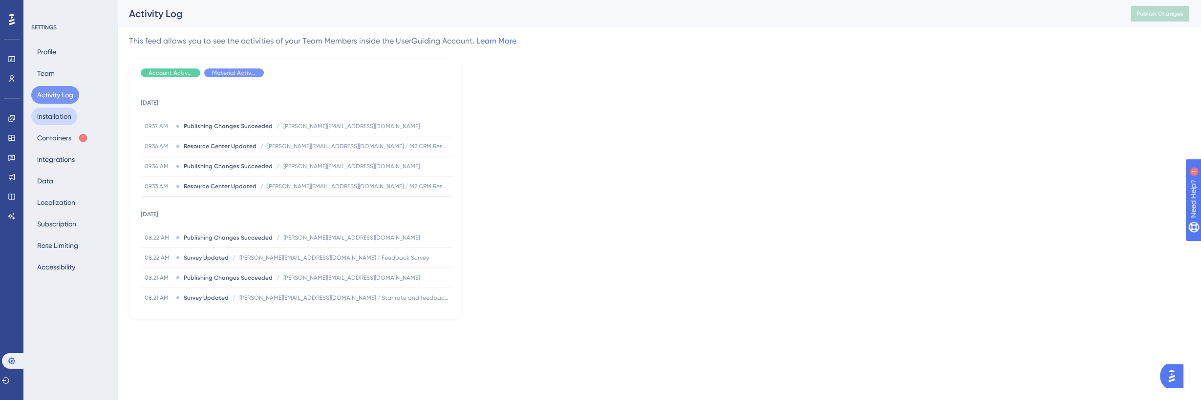
click at [54, 122] on button "Installation" at bounding box center [54, 117] width 46 height 18
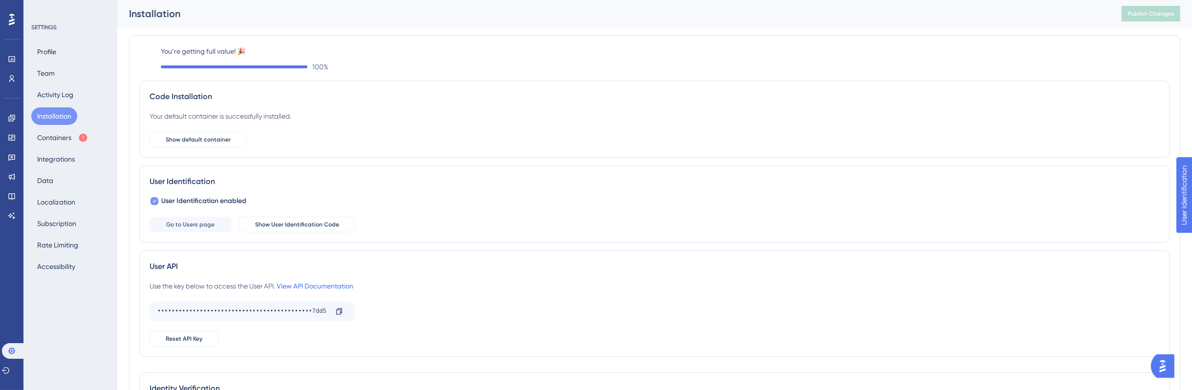
click at [158, 197] on div at bounding box center [155, 201] width 10 height 10
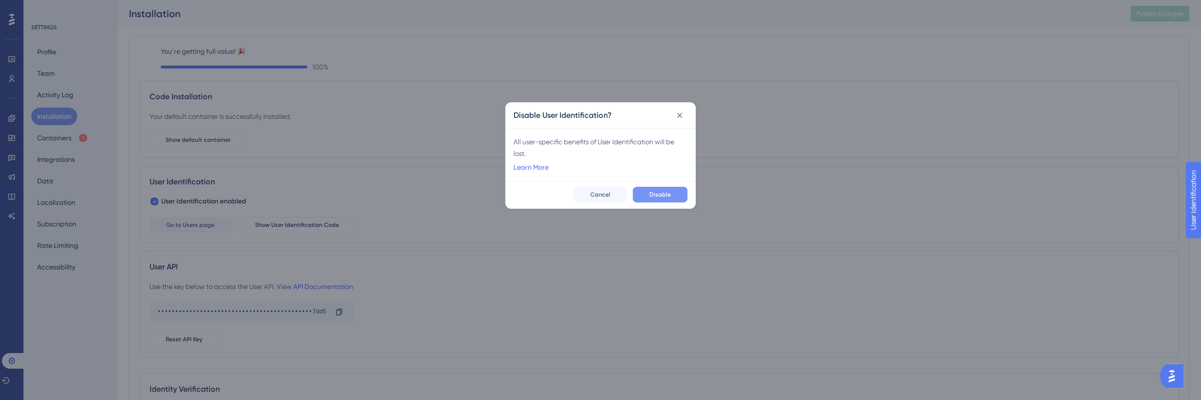
click at [658, 195] on span "Disable" at bounding box center [661, 195] width 22 height 8
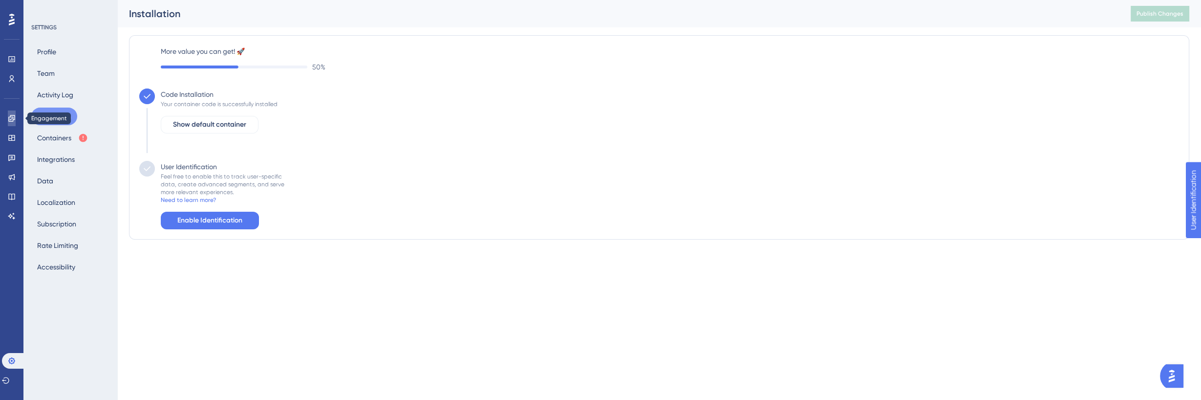
click at [14, 112] on link at bounding box center [12, 118] width 8 height 16
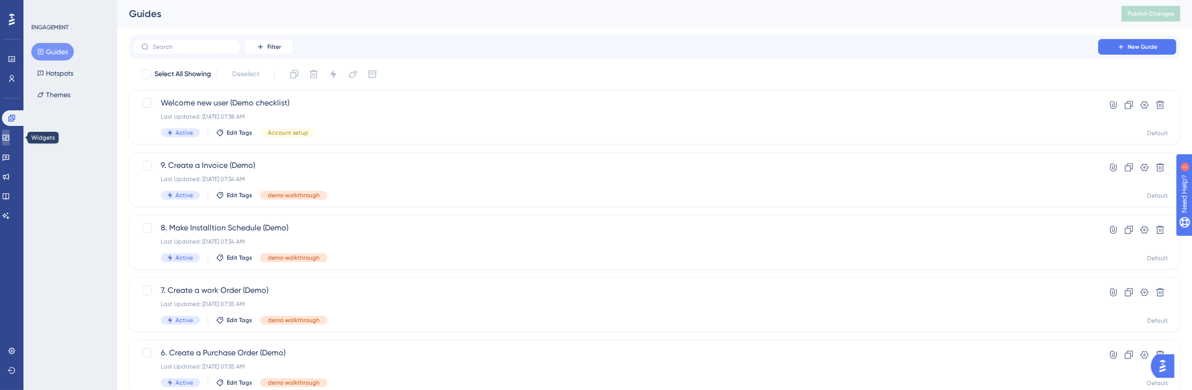
drag, startPoint x: 16, startPoint y: 138, endPoint x: 25, endPoint y: 132, distance: 11.3
click at [10, 138] on link at bounding box center [6, 138] width 8 height 16
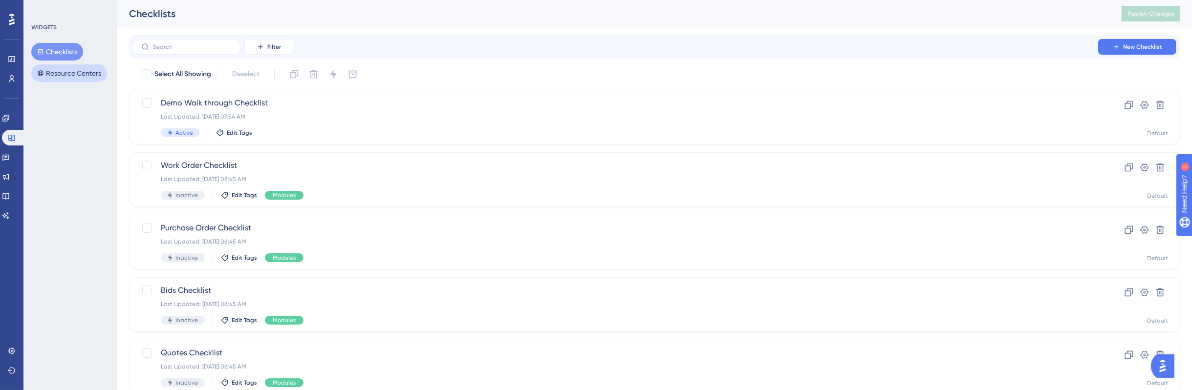
click at [68, 72] on button "Resource Centers" at bounding box center [69, 74] width 76 height 18
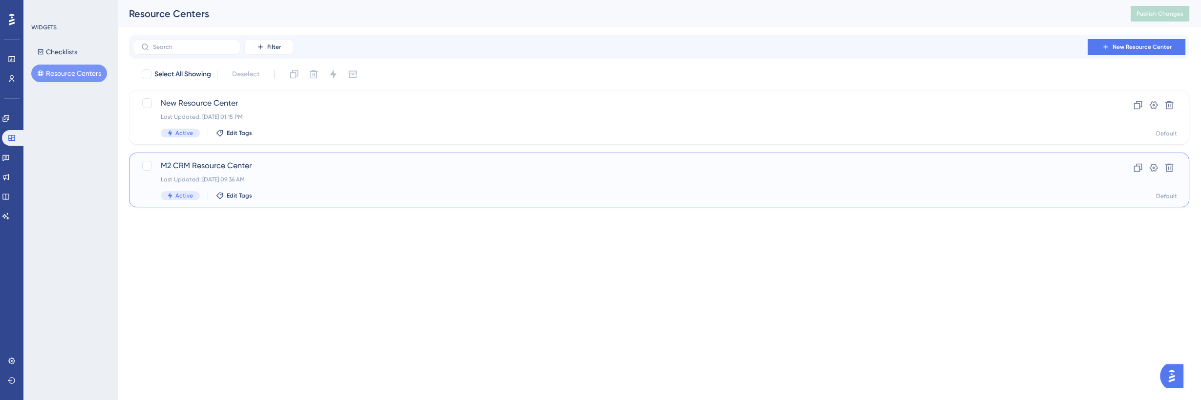
click at [512, 168] on span "M2 CRM Resource Center" at bounding box center [620, 166] width 919 height 12
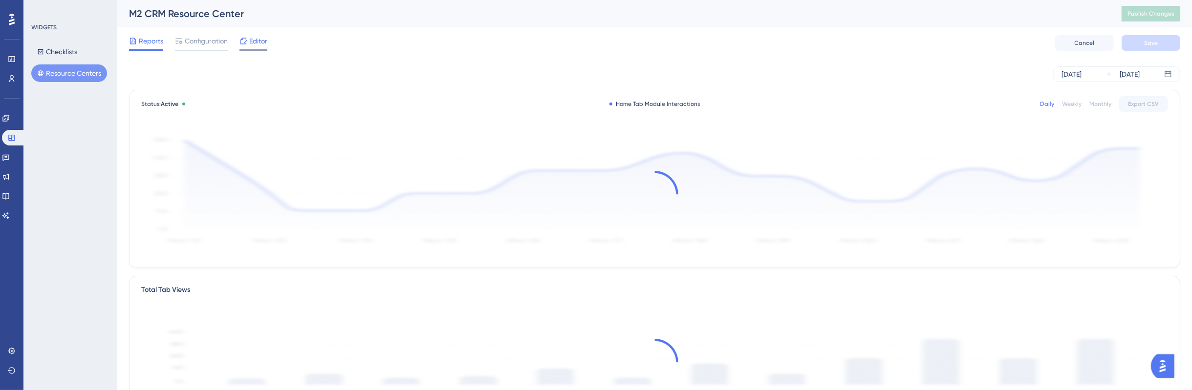
click at [260, 45] on span "Editor" at bounding box center [258, 41] width 18 height 12
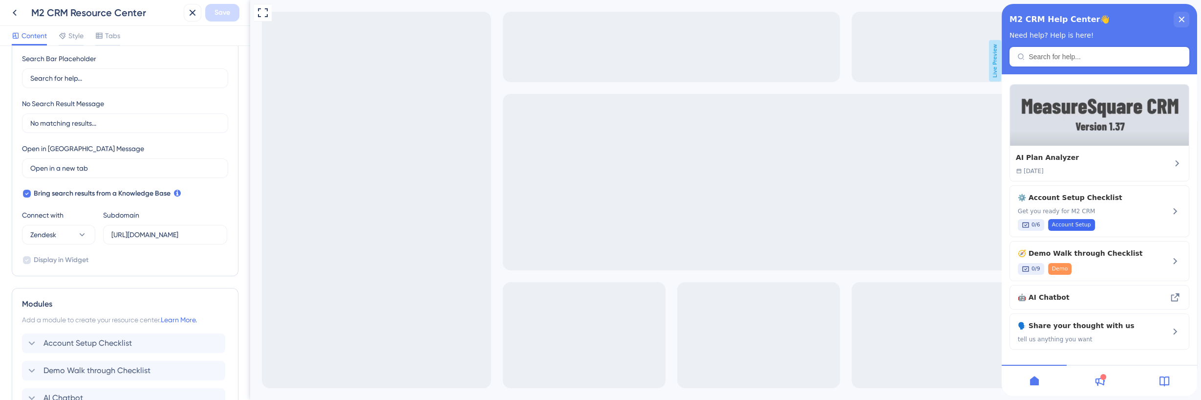
scroll to position [311, 0]
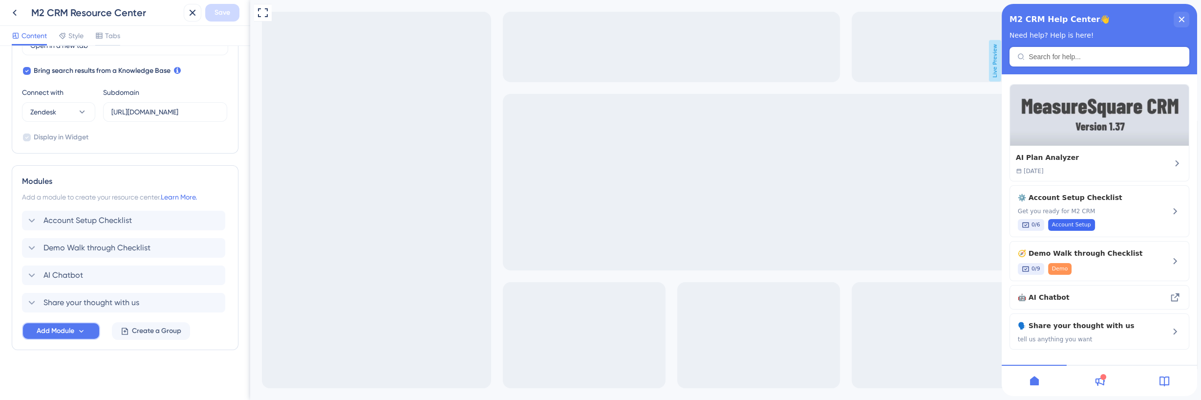
click at [67, 327] on span "Add Module" at bounding box center [56, 331] width 38 height 12
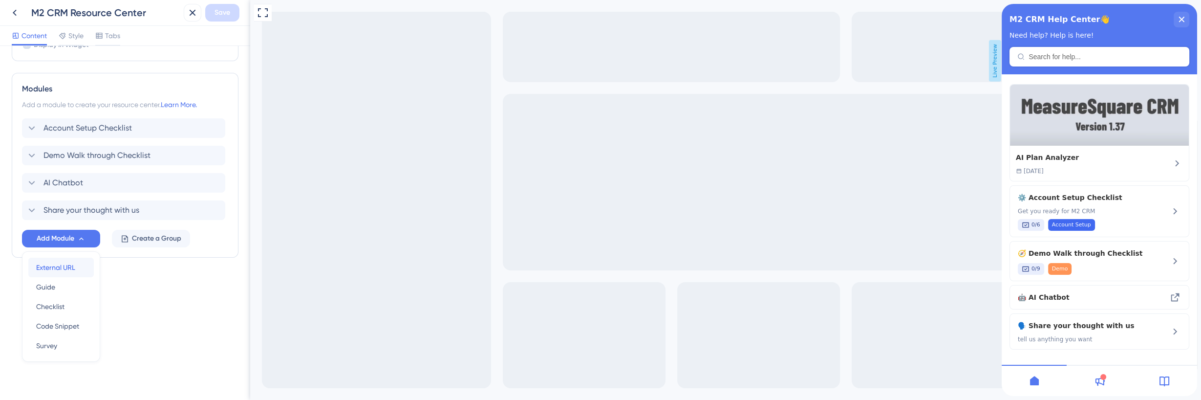
click at [80, 270] on div "External URL External URL" at bounding box center [61, 268] width 50 height 20
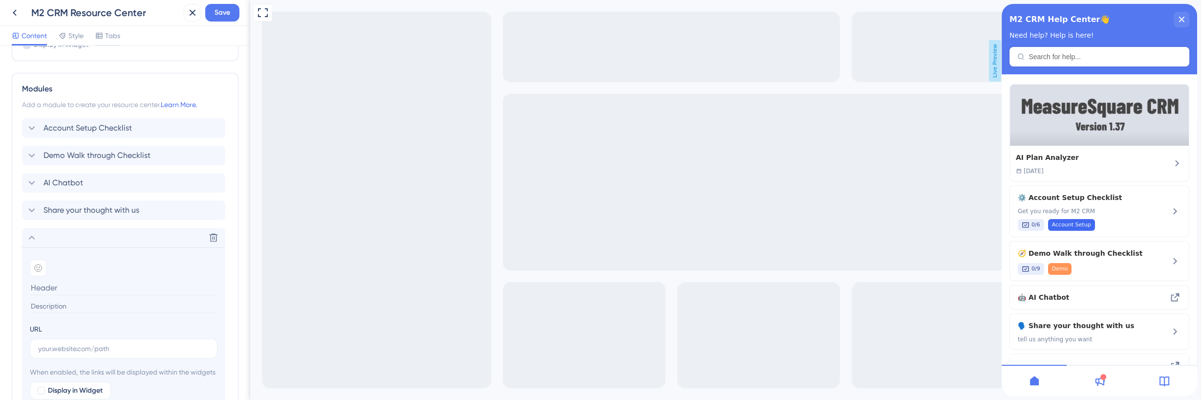
click at [66, 291] on input at bounding box center [125, 287] width 190 height 15
type input "KBs"
click at [90, 350] on input "text" at bounding box center [123, 348] width 171 height 11
paste input "[URL][DOMAIN_NAME]"
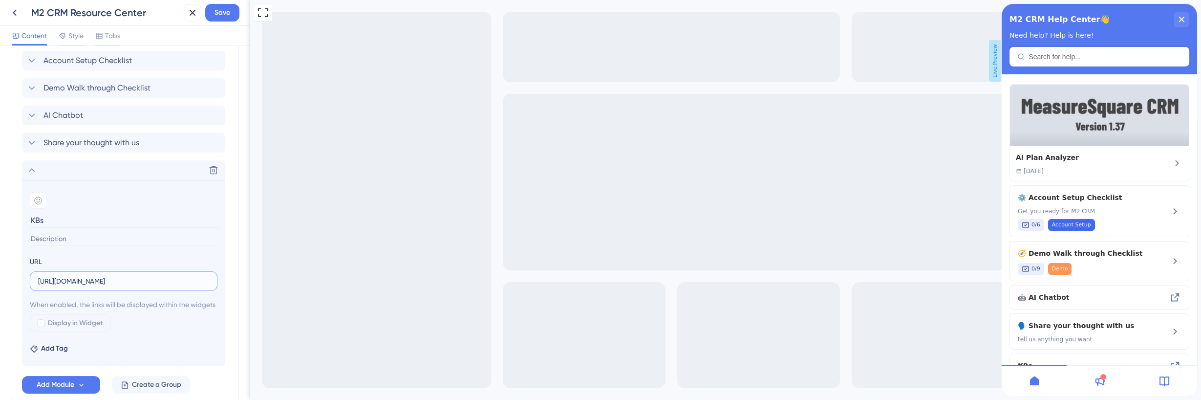
scroll to position [538, 0]
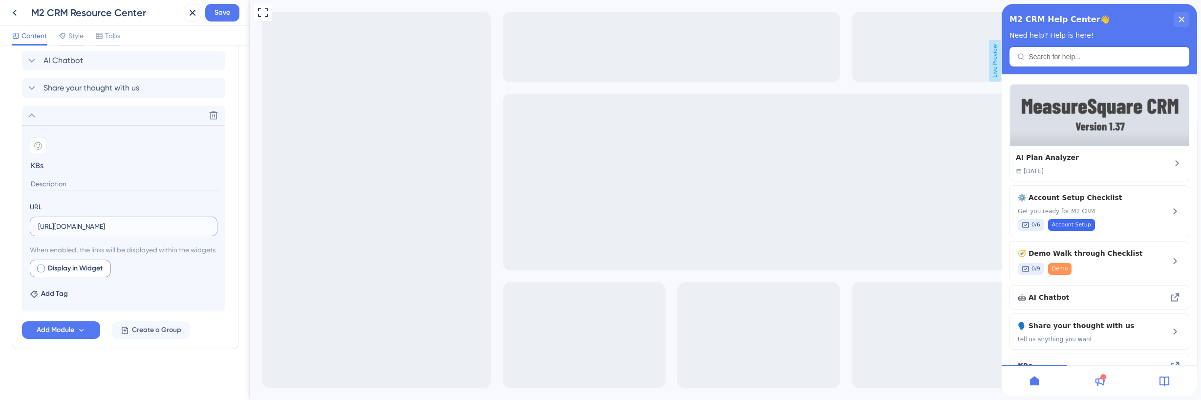
type input "[URL][DOMAIN_NAME]"
click at [61, 264] on span "Display in Widget" at bounding box center [75, 268] width 55 height 12
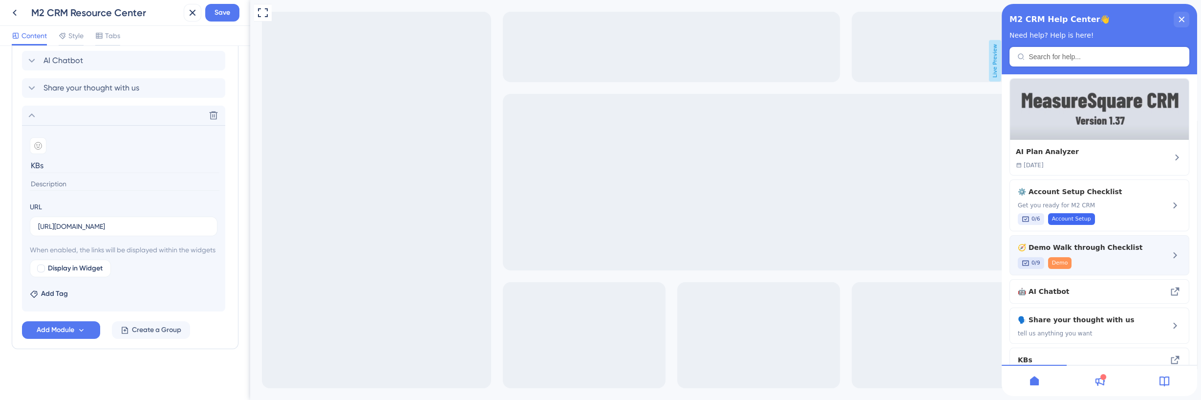
scroll to position [0, 0]
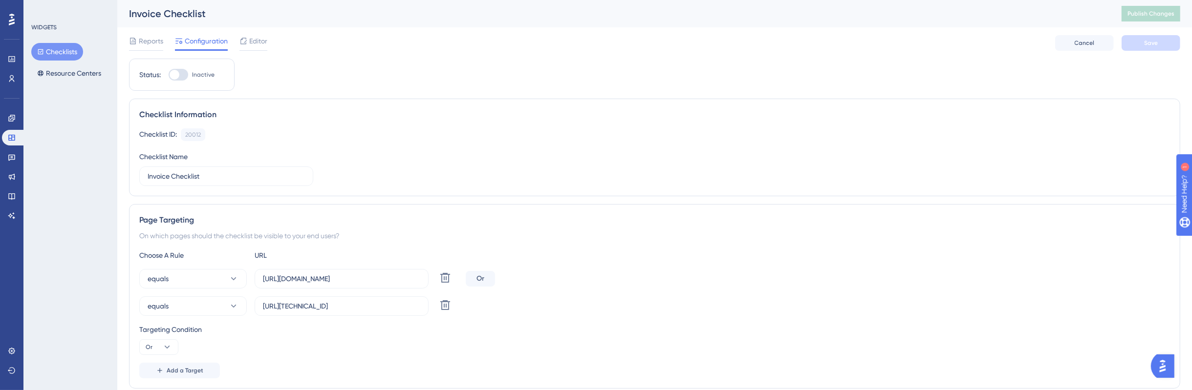
drag, startPoint x: 71, startPoint y: 198, endPoint x: 67, endPoint y: 207, distance: 9.6
click at [72, 198] on div "WIDGETS Checklists Resource Centers" at bounding box center [70, 195] width 94 height 390
click at [13, 344] on link at bounding box center [12, 352] width 20 height 16
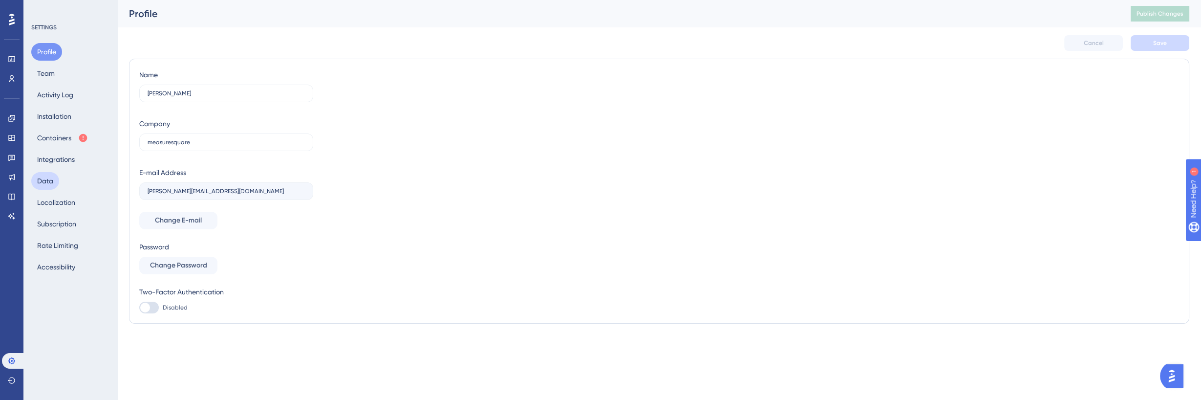
click at [56, 183] on button "Data" at bounding box center [45, 181] width 28 height 18
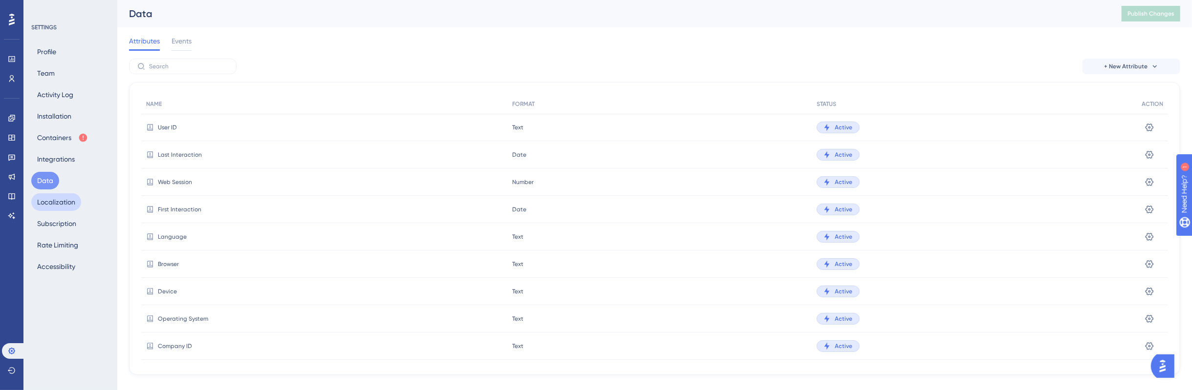
click at [61, 202] on button "Localization" at bounding box center [56, 203] width 50 height 18
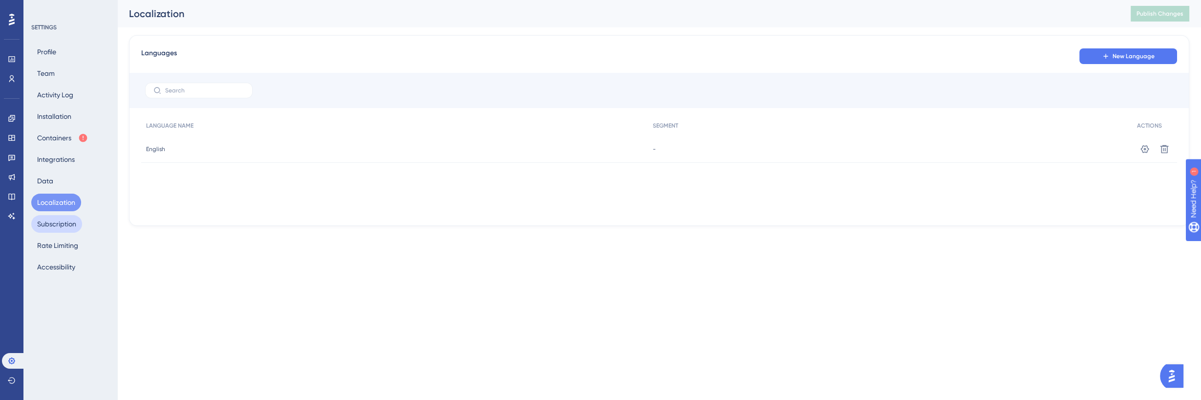
click at [62, 222] on button "Subscription" at bounding box center [56, 224] width 51 height 18
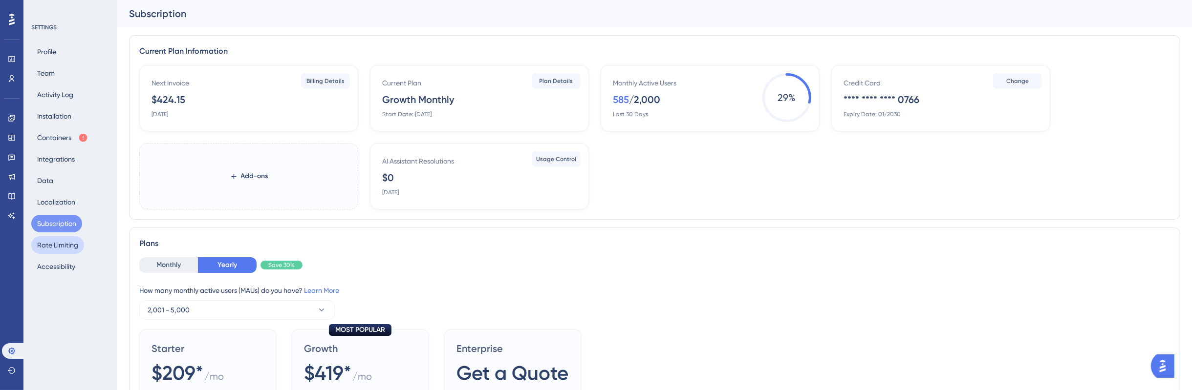
click at [63, 245] on button "Rate Limiting" at bounding box center [57, 246] width 53 height 18
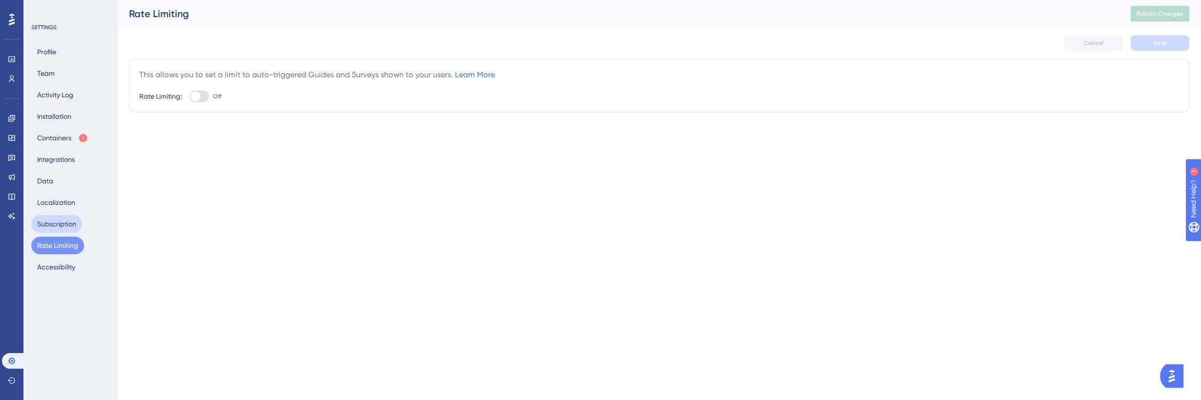
click at [62, 217] on button "Subscription" at bounding box center [56, 224] width 51 height 18
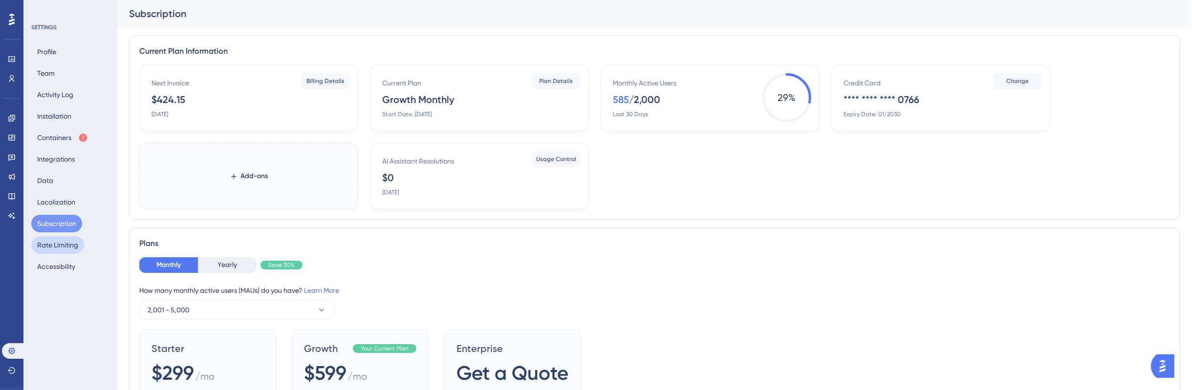
click at [65, 245] on button "Rate Limiting" at bounding box center [57, 246] width 53 height 18
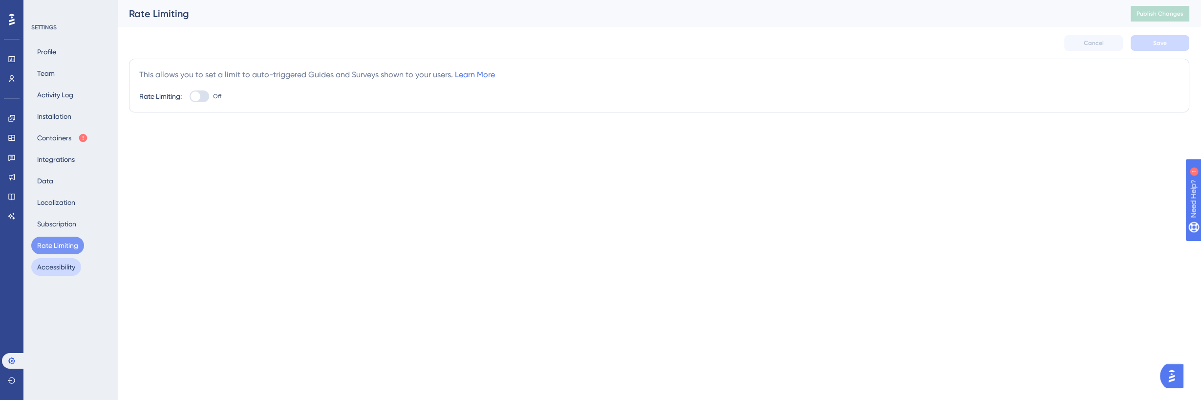
click at [60, 269] on button "Accessibility" at bounding box center [56, 267] width 50 height 18
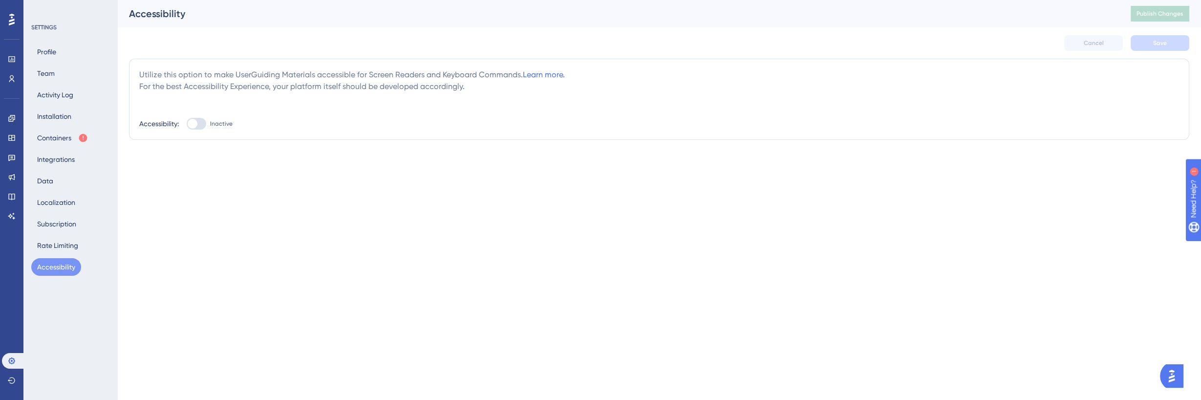
click at [65, 72] on div "Profile Team Activity Log Installation Containers Integrations Data Localizatio…" at bounding box center [70, 159] width 79 height 233
click at [44, 71] on button "Team" at bounding box center [45, 74] width 29 height 18
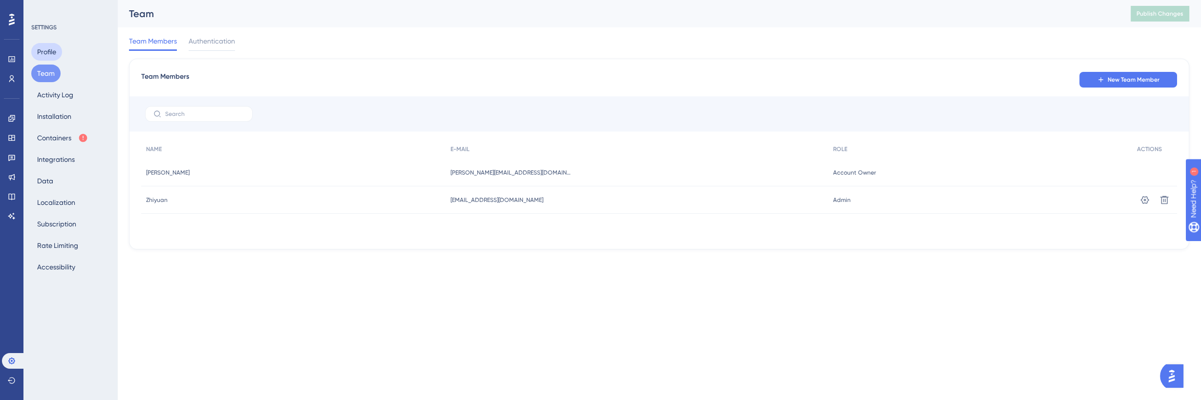
click at [48, 56] on button "Profile" at bounding box center [46, 52] width 31 height 18
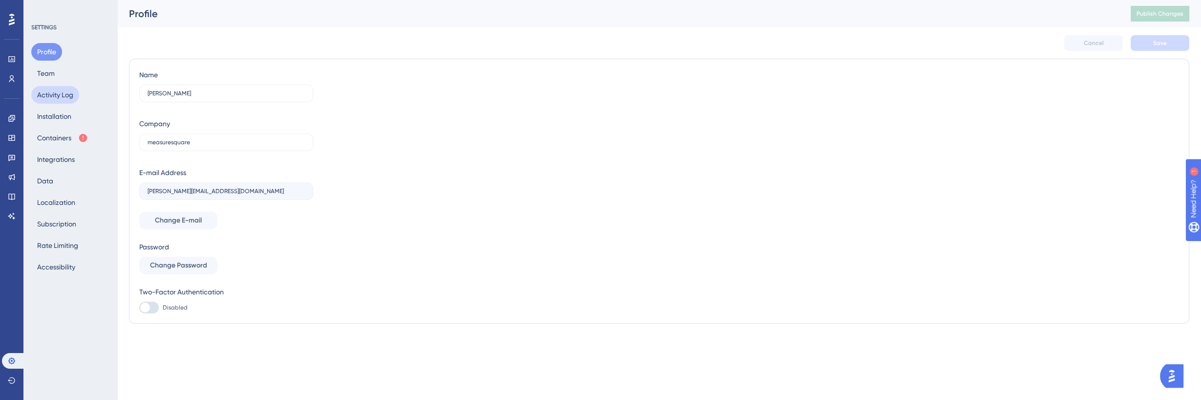
click at [64, 97] on button "Activity Log" at bounding box center [55, 95] width 48 height 18
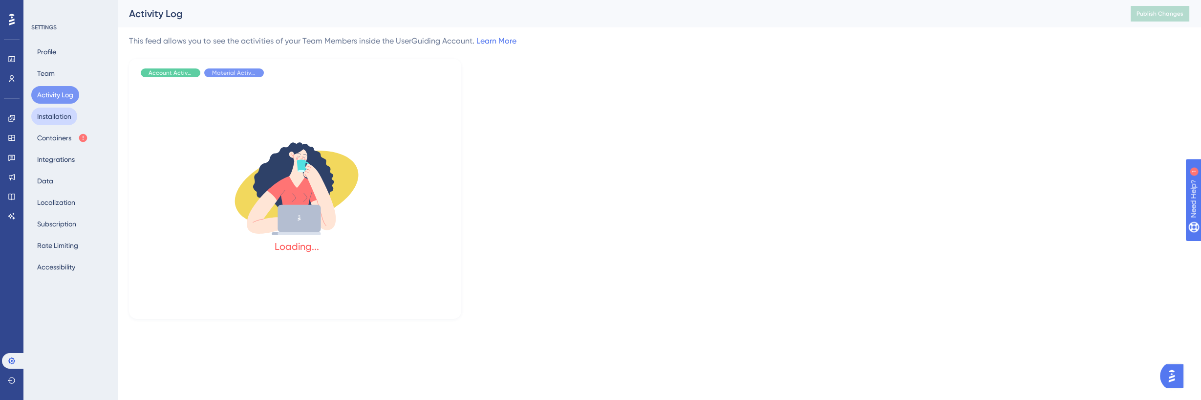
click at [61, 119] on button "Installation" at bounding box center [54, 117] width 46 height 18
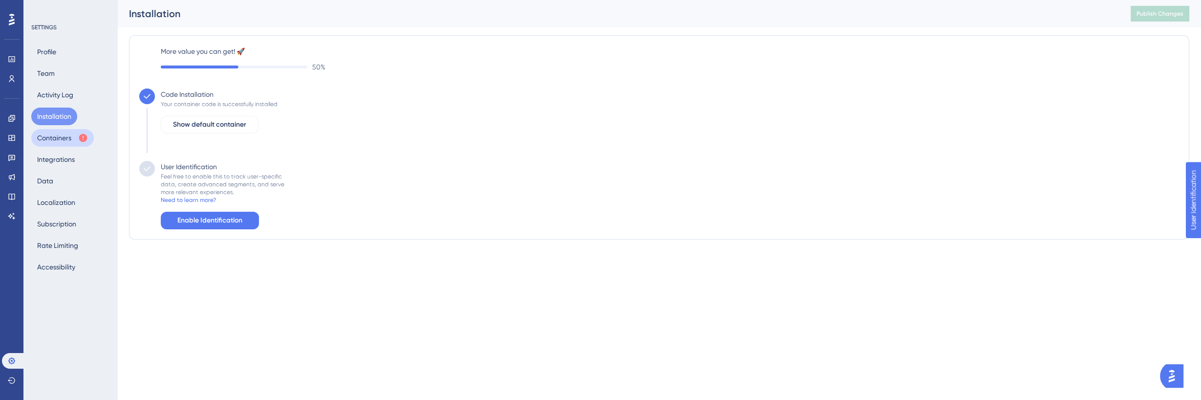
click at [63, 143] on button "Containers" at bounding box center [62, 138] width 63 height 18
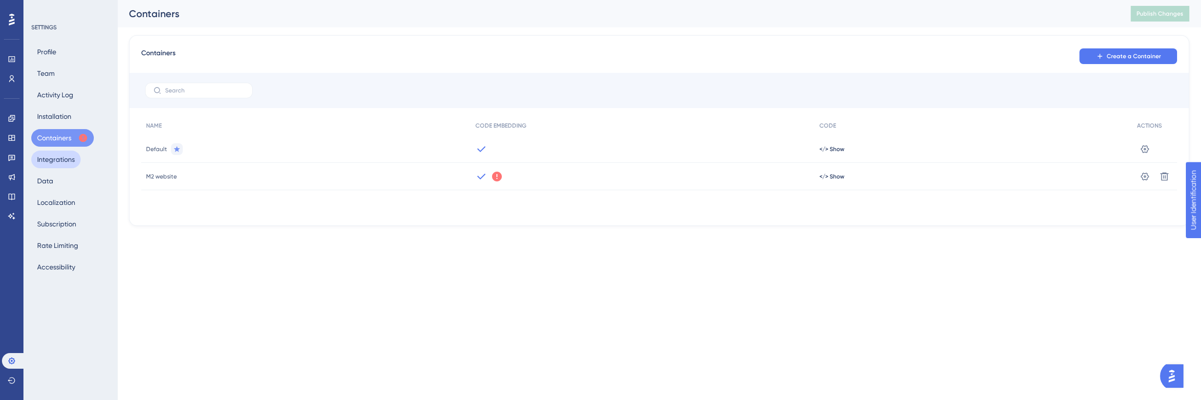
click at [64, 166] on button "Integrations" at bounding box center [55, 160] width 49 height 18
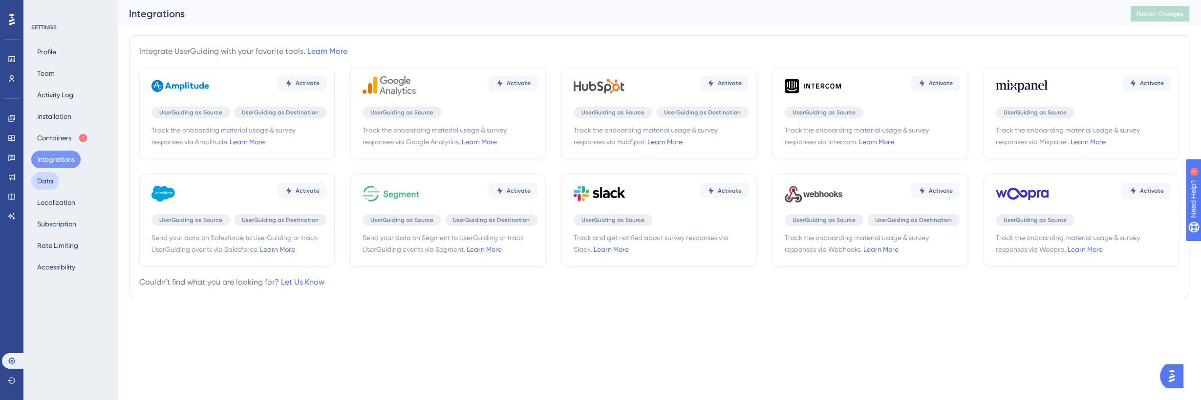
click at [57, 186] on button "Data" at bounding box center [45, 181] width 28 height 18
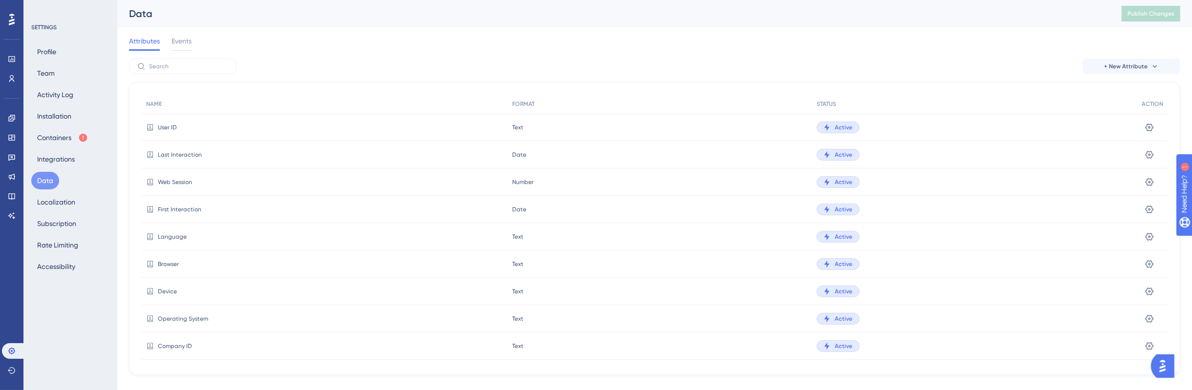
click at [10, 22] on icon at bounding box center [12, 20] width 6 height 12
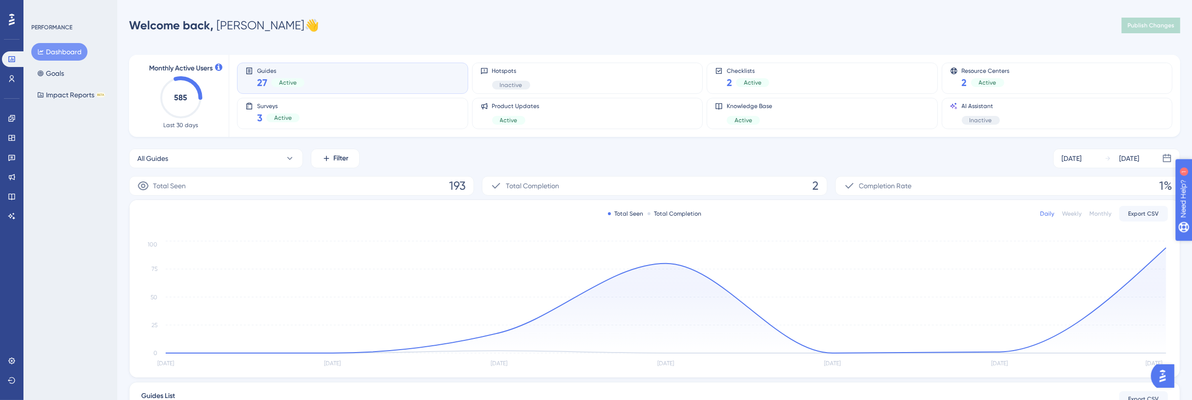
drag, startPoint x: 1192, startPoint y: 263, endPoint x: 1229, endPoint y: 250, distance: 39.0
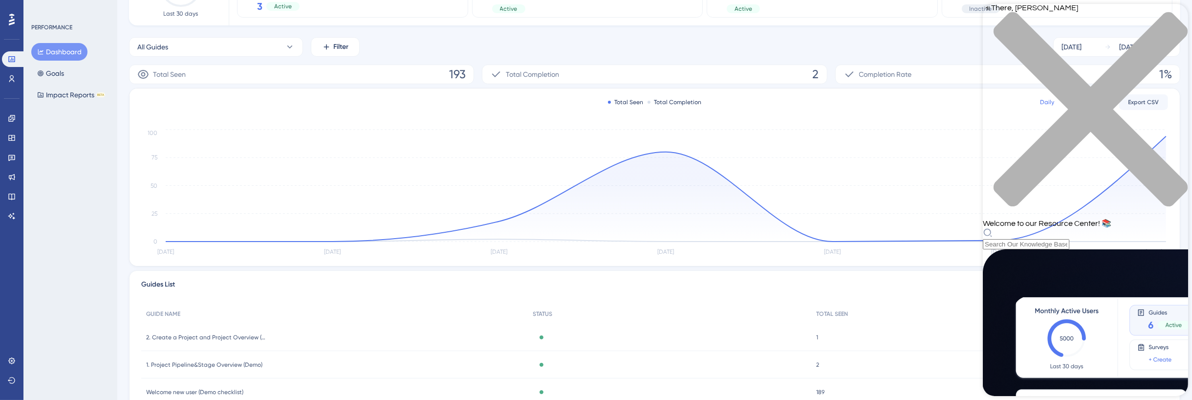
scroll to position [122, 0]
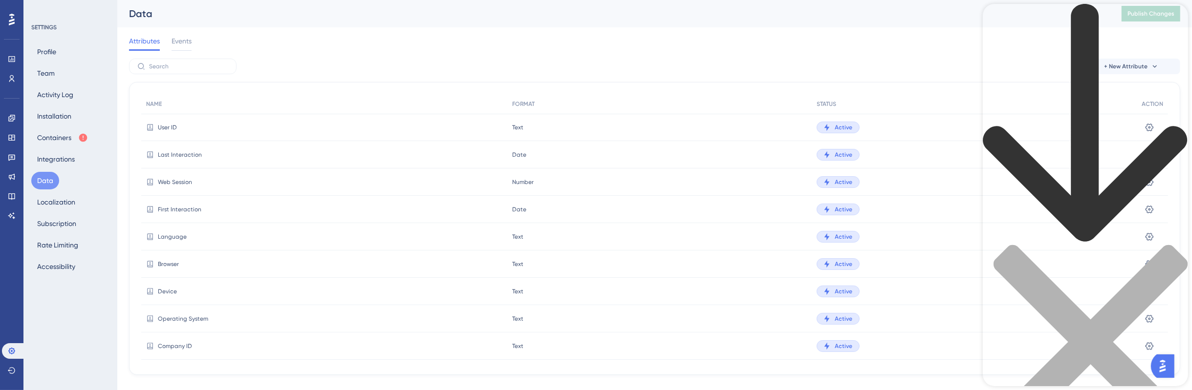
click at [1003, 16] on div "back to header" at bounding box center [1084, 124] width 205 height 241
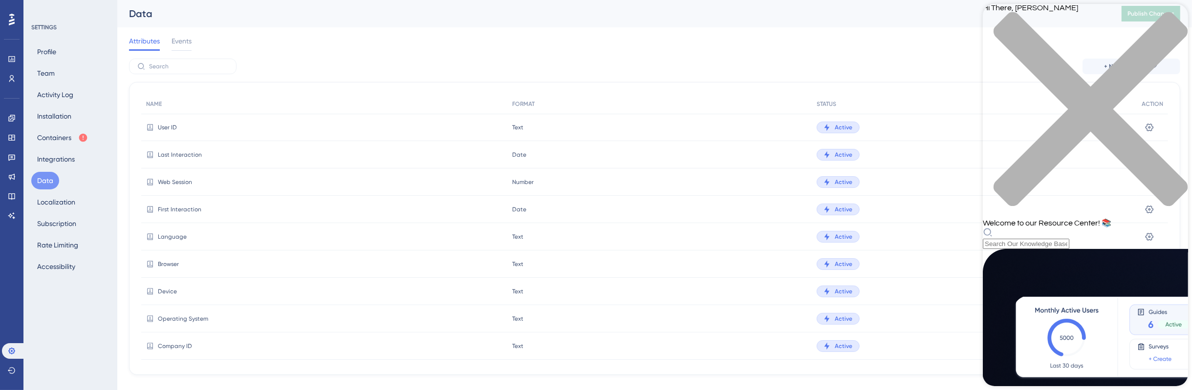
scroll to position [122, 0]
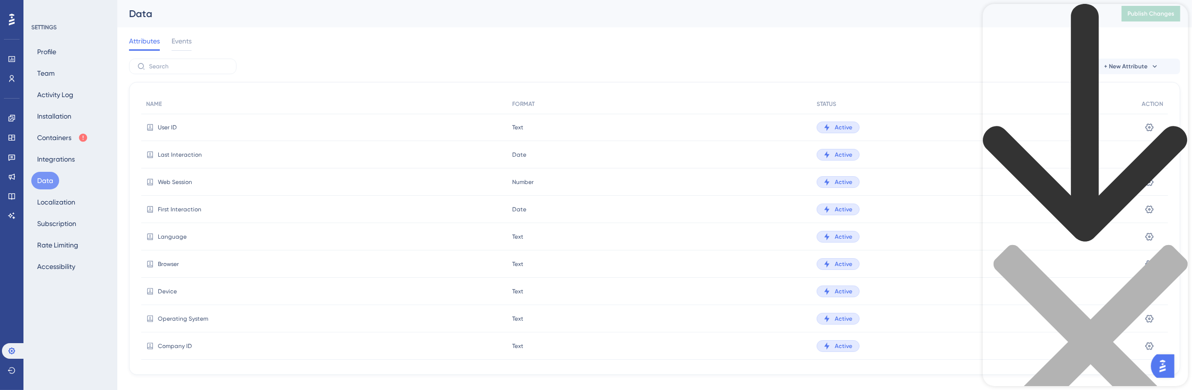
scroll to position [0, 0]
